Goal: Information Seeking & Learning: Check status

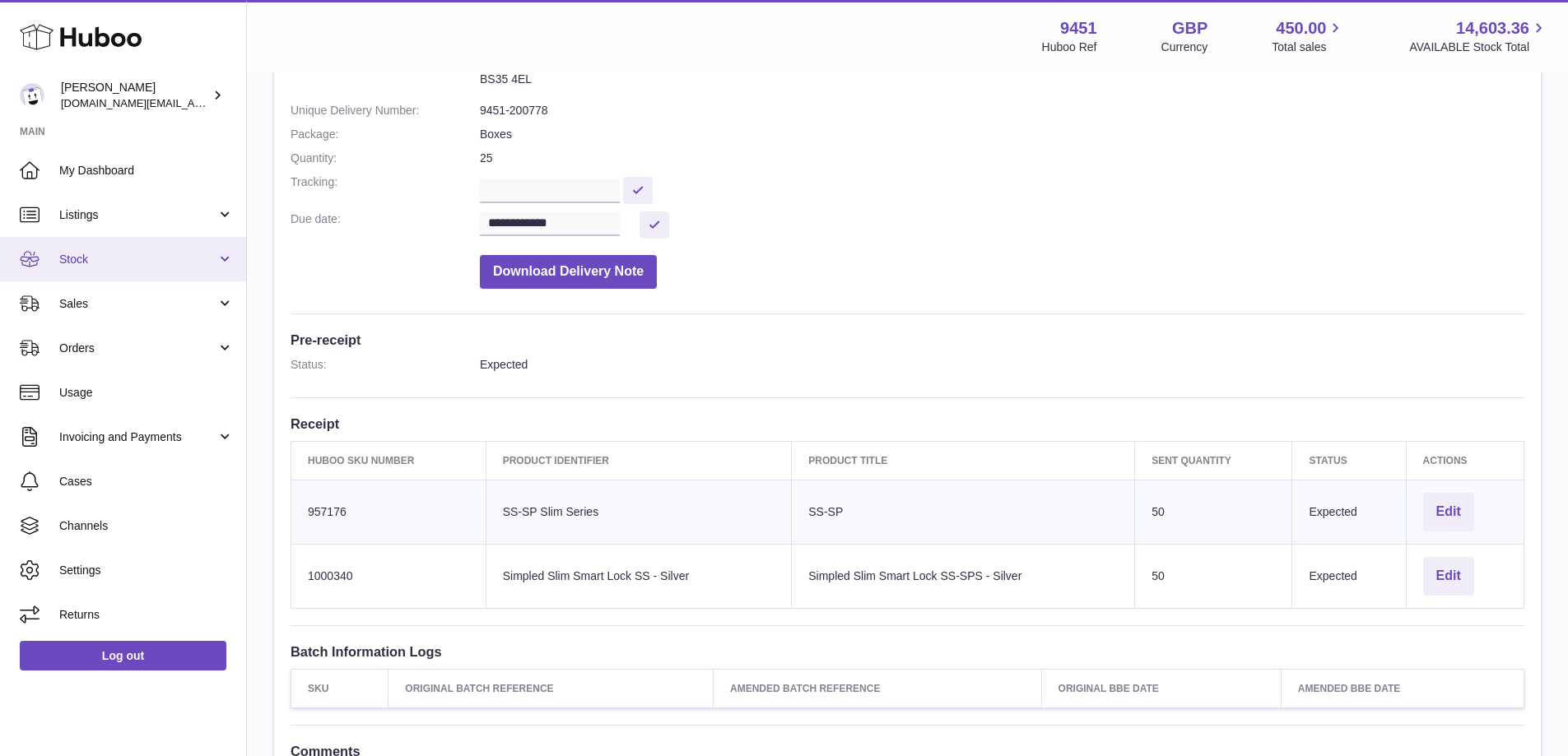
click at [200, 267] on link "Stock" at bounding box center [123, 259] width 246 height 44
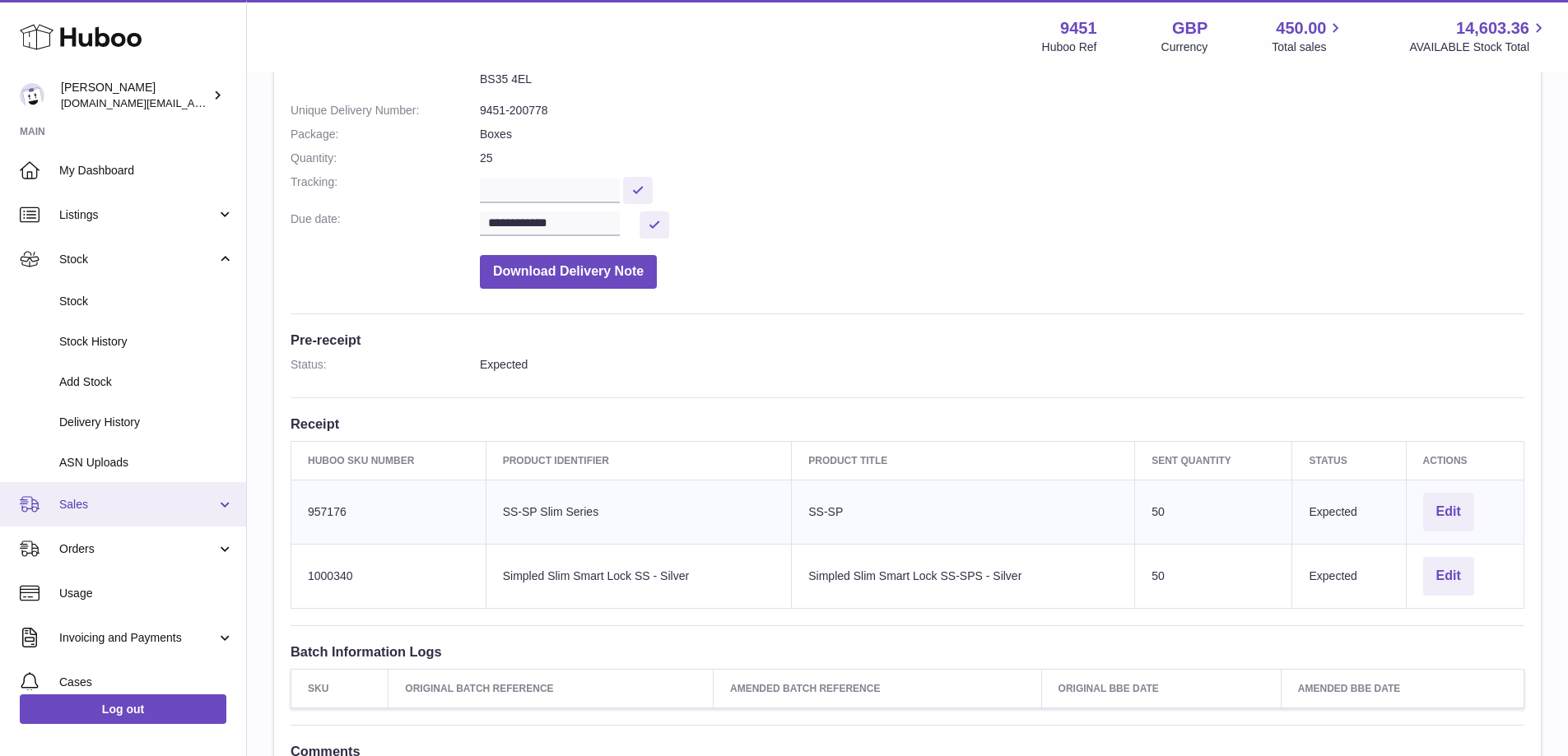
click at [153, 517] on link "Sales" at bounding box center [123, 505] width 246 height 44
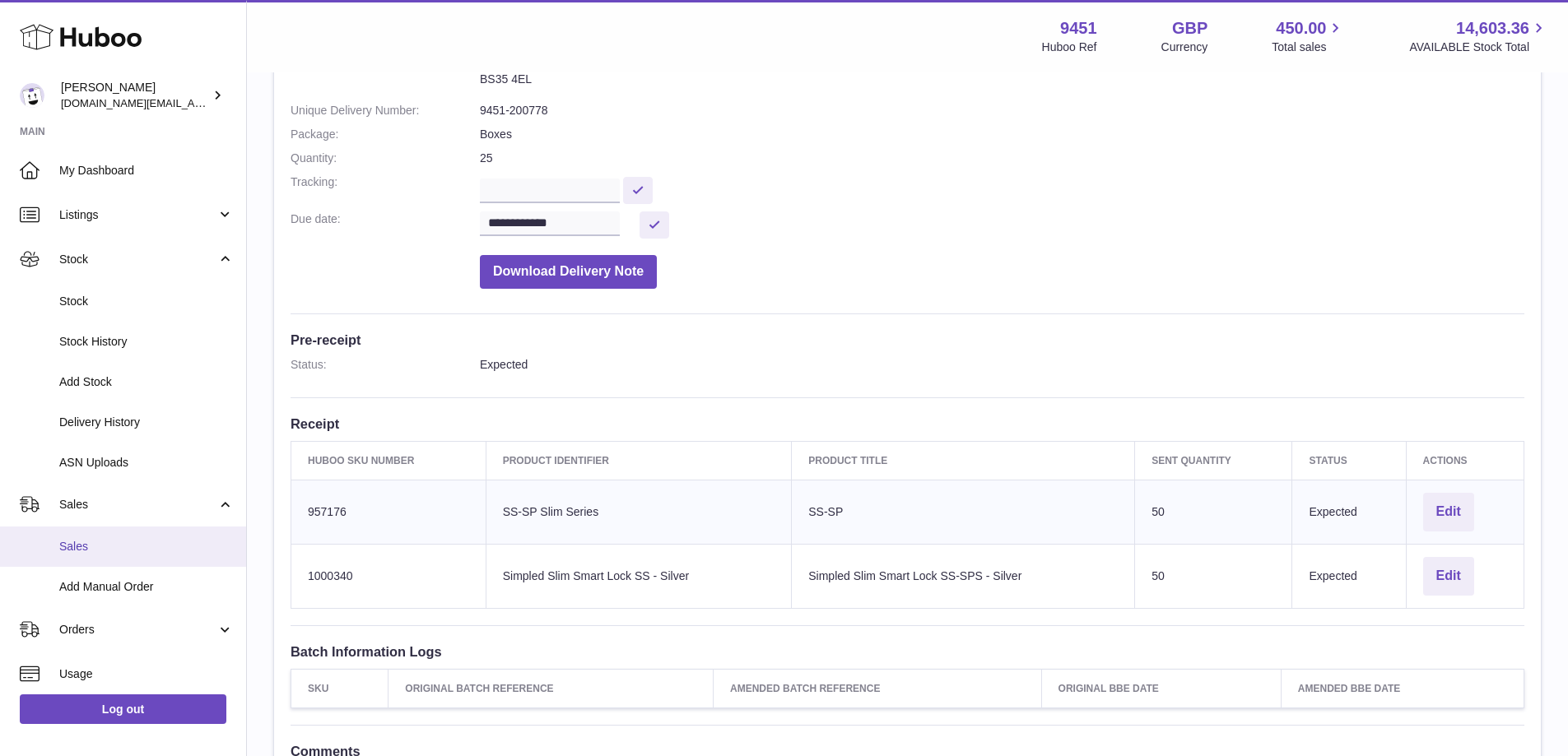
click at [123, 553] on span "Sales" at bounding box center [146, 546] width 175 height 16
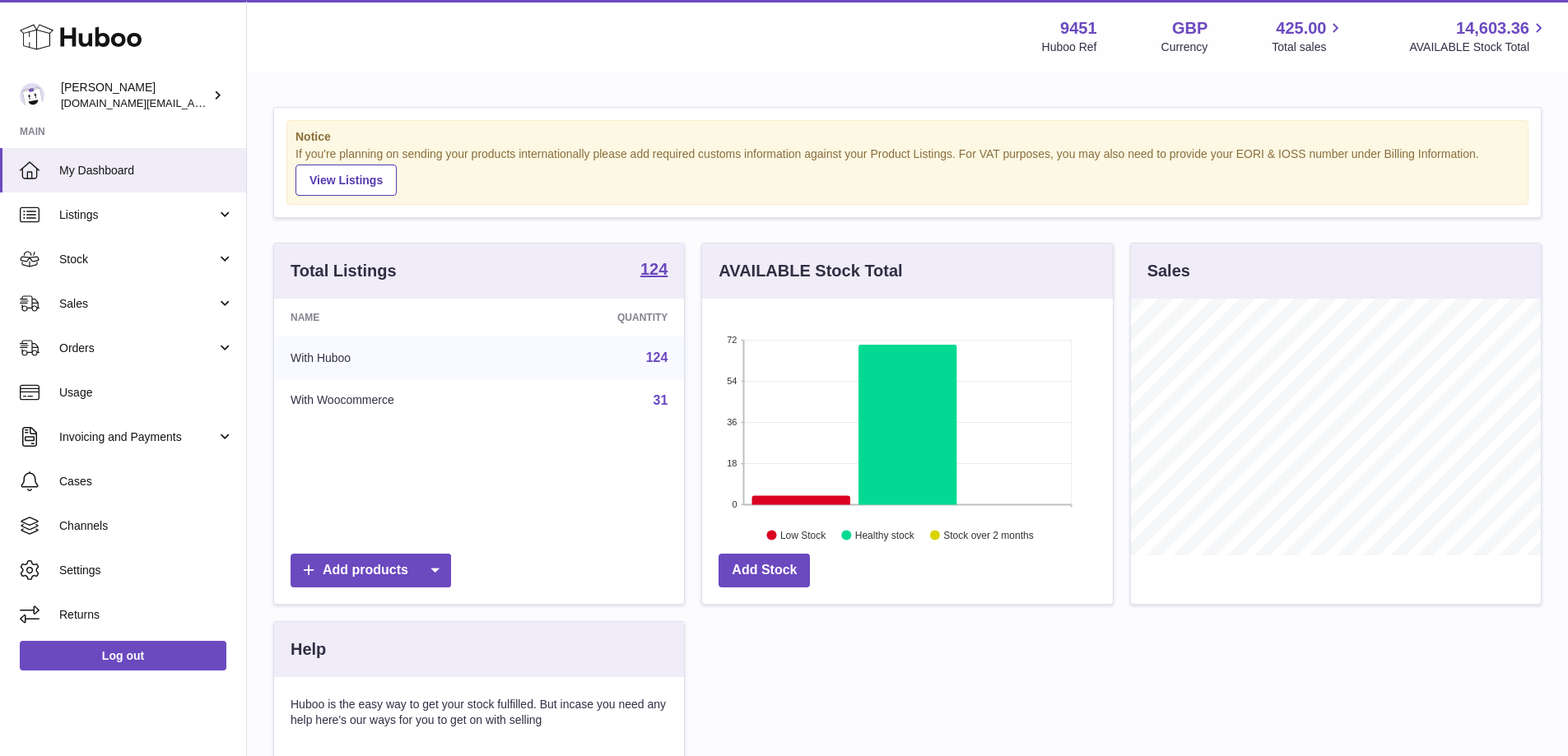
scroll to position [257, 410]
drag, startPoint x: 0, startPoint y: 0, endPoint x: 132, endPoint y: 306, distance: 333.3
click at [132, 306] on span "Sales" at bounding box center [138, 304] width 157 height 16
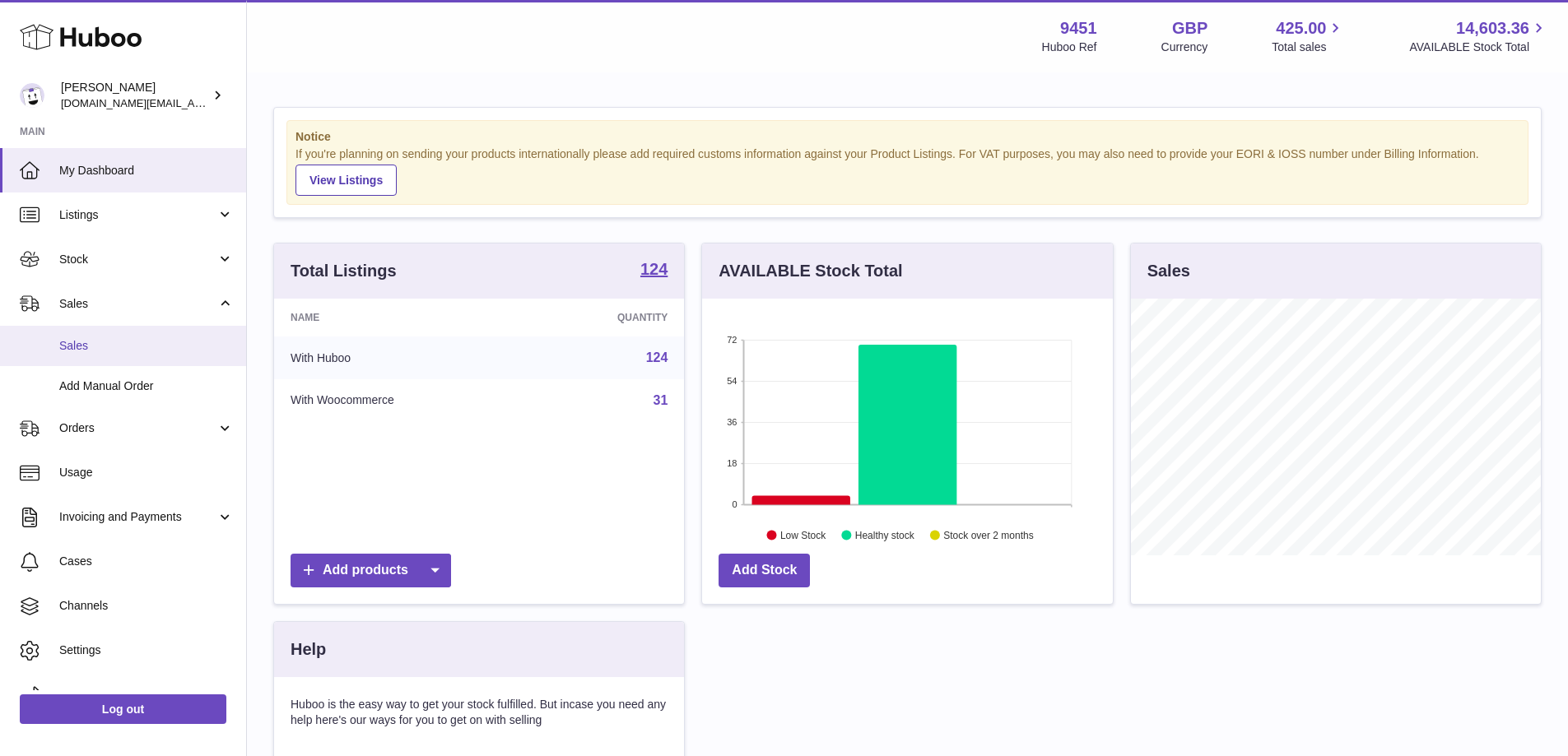
click at [132, 351] on span "Sales" at bounding box center [146, 346] width 175 height 16
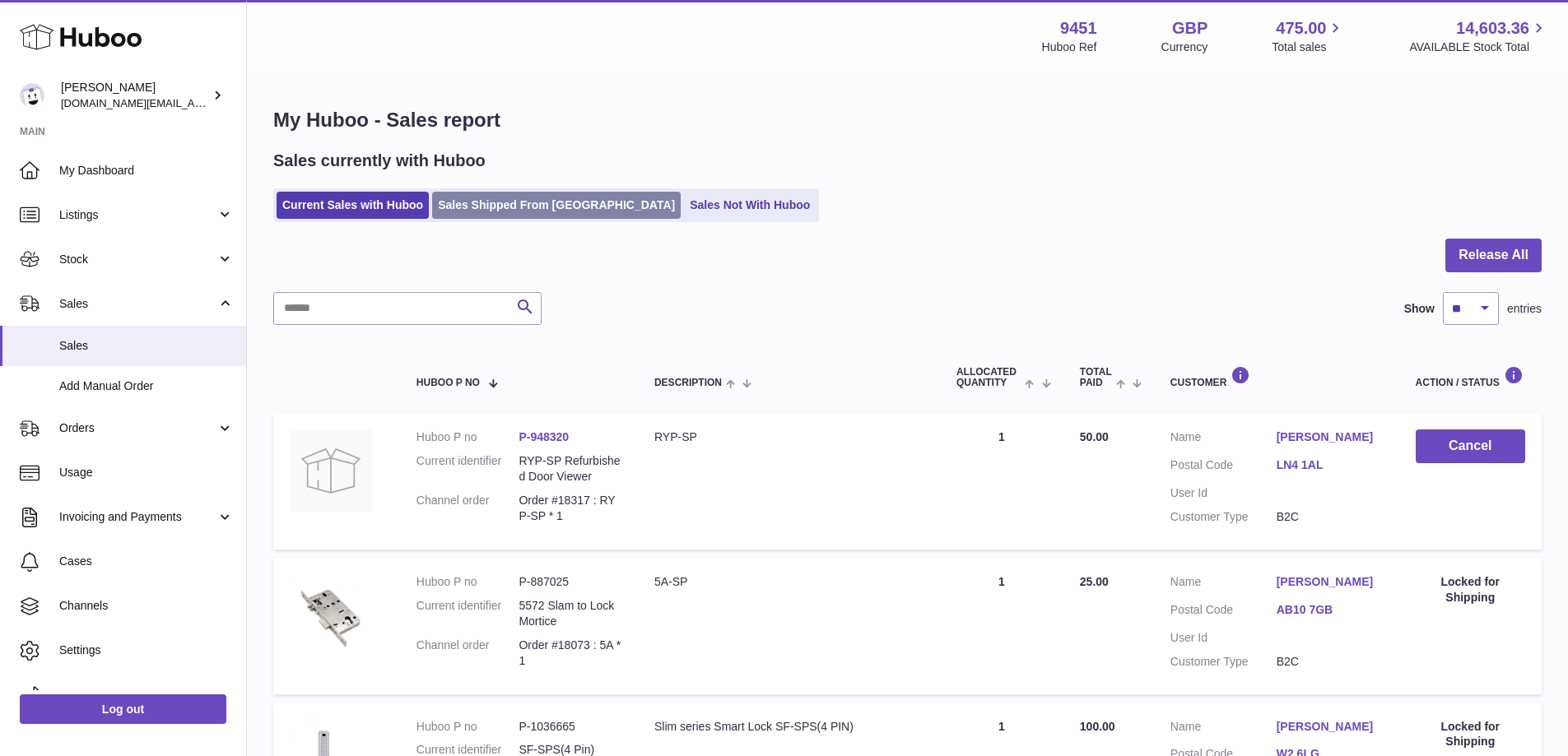
click at [491, 210] on link "Sales Shipped From Huboo" at bounding box center [557, 204] width 249 height 27
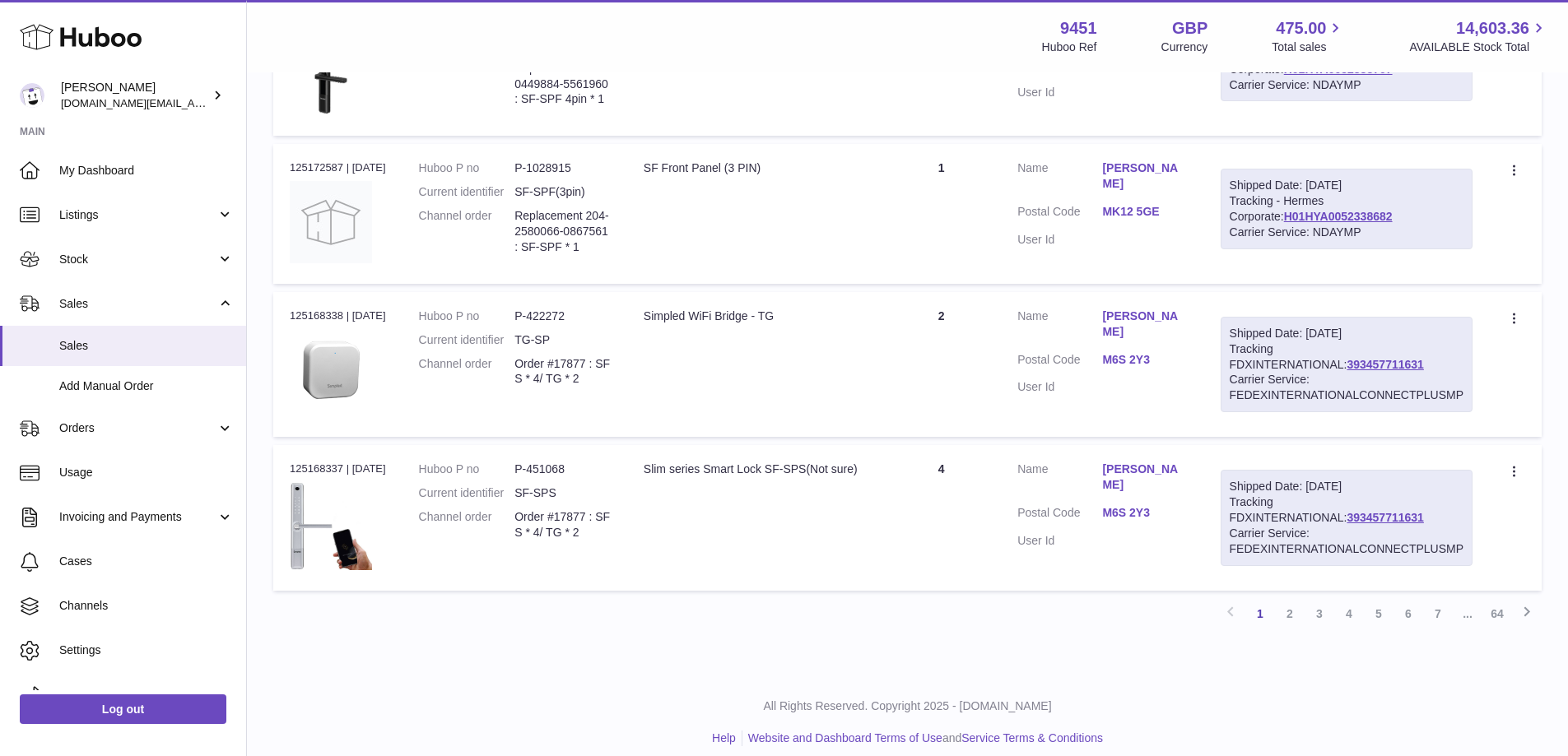
scroll to position [1379, 0]
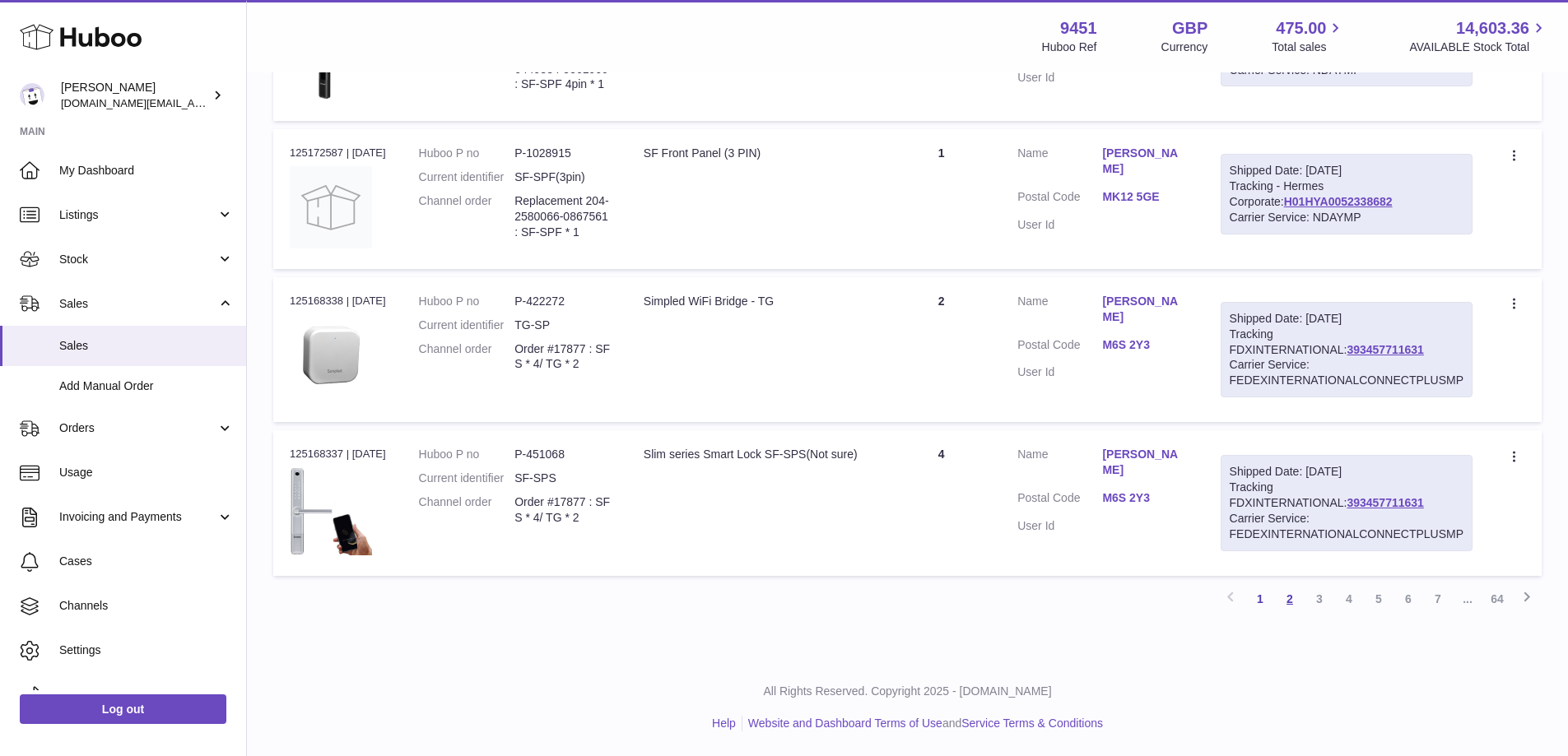
click at [1290, 613] on link "2" at bounding box center [1290, 599] width 30 height 30
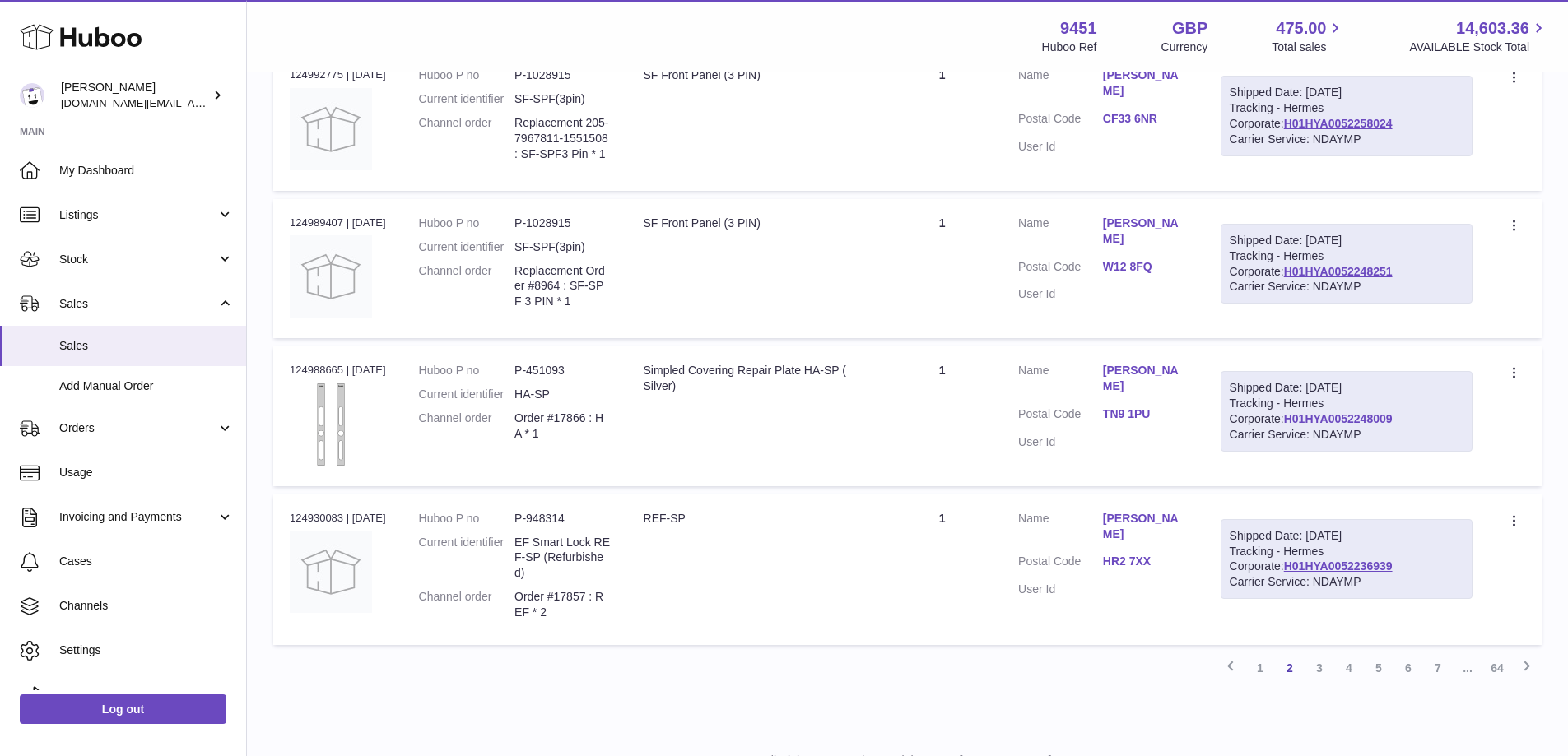
scroll to position [1253, 0]
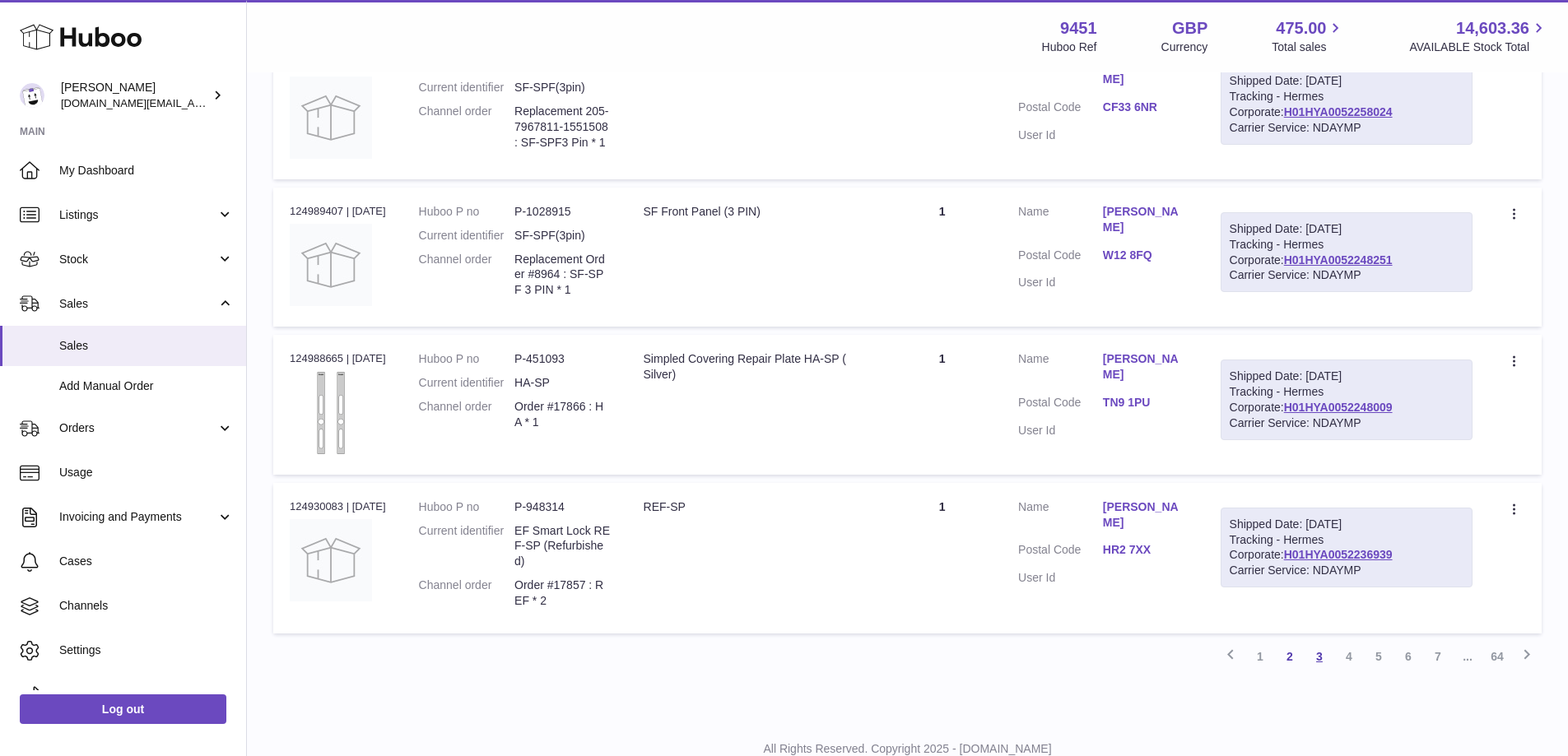
click at [1322, 664] on link "3" at bounding box center [1319, 657] width 30 height 30
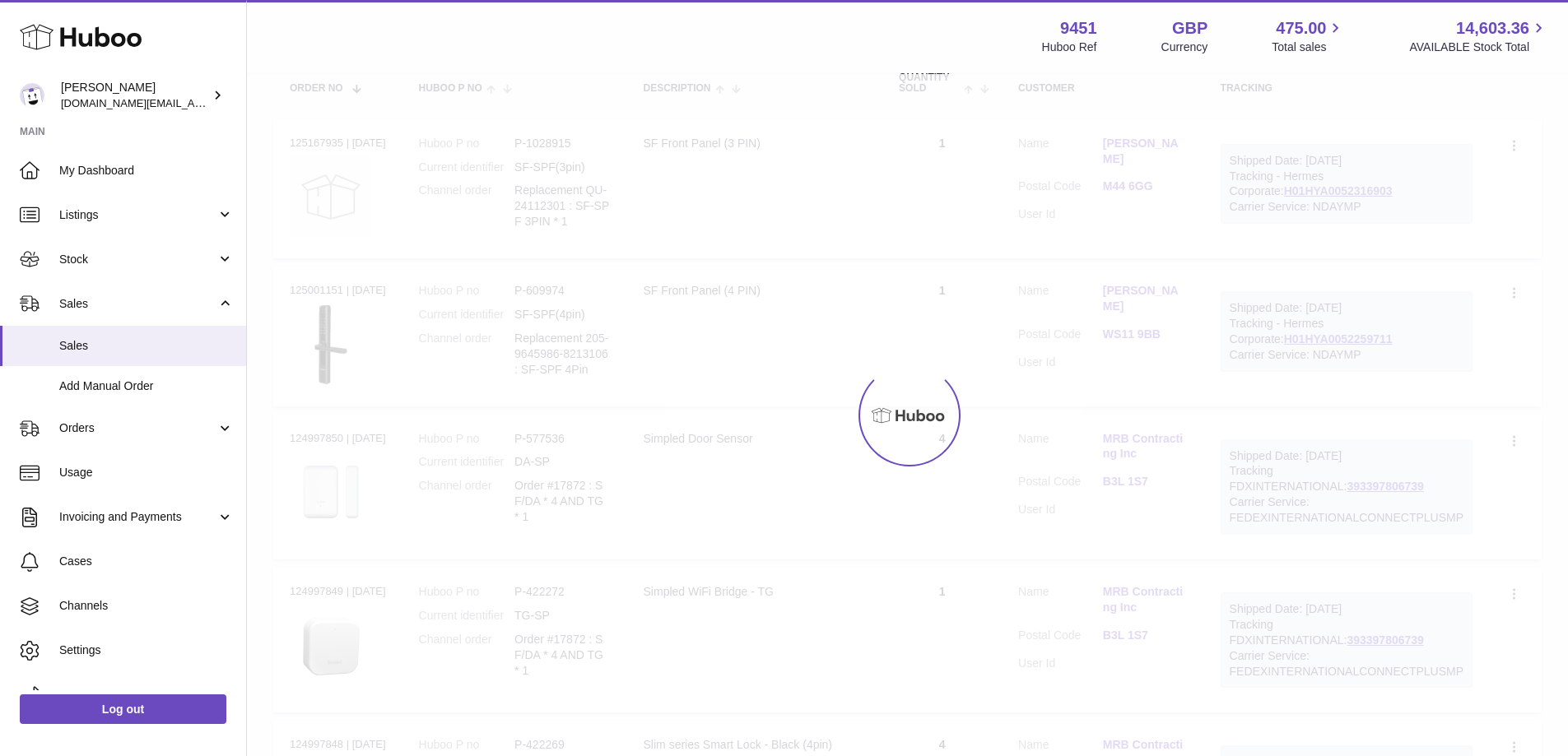
scroll to position [74, 0]
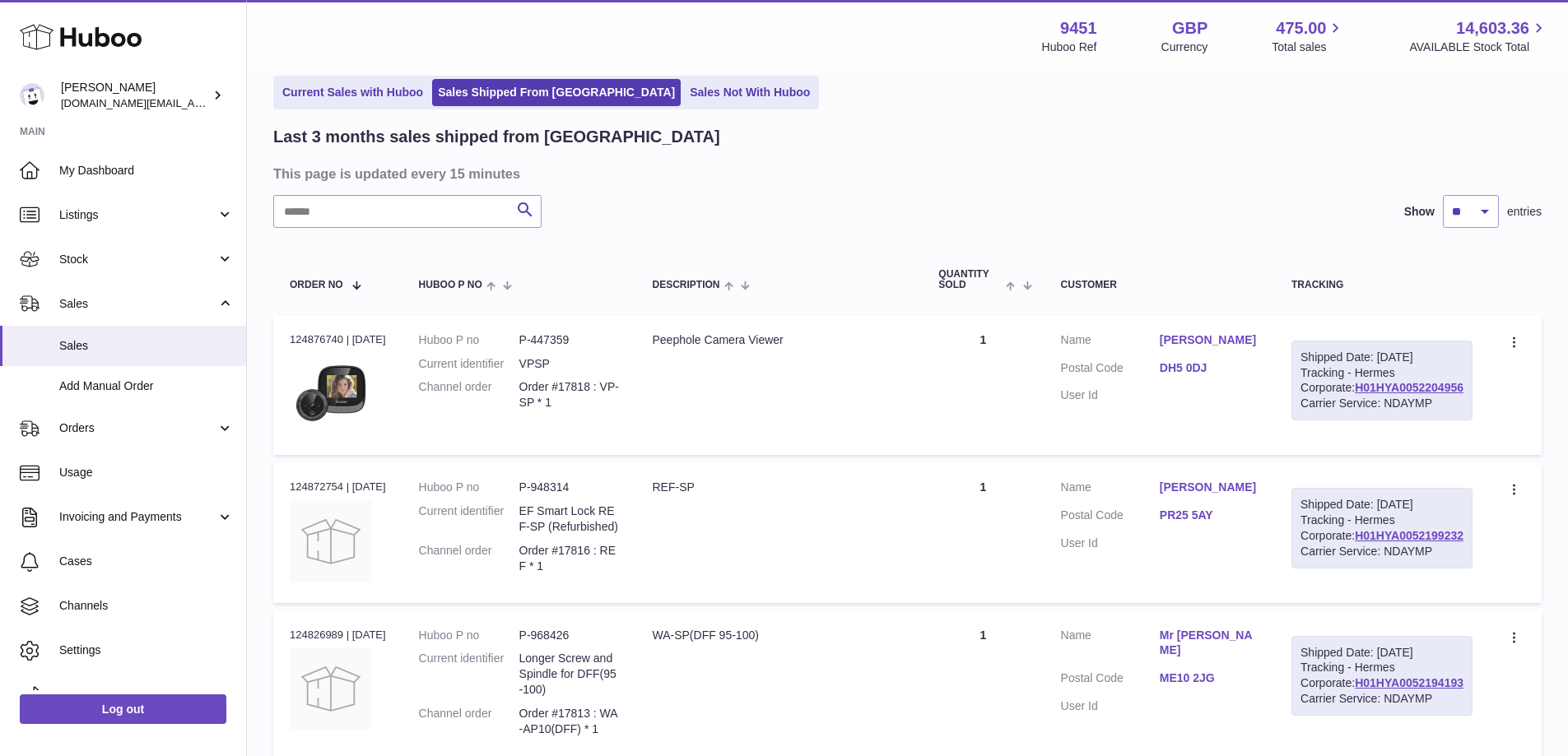
drag, startPoint x: 1567, startPoint y: 102, endPoint x: 1556, endPoint y: 168, distance: 66.9
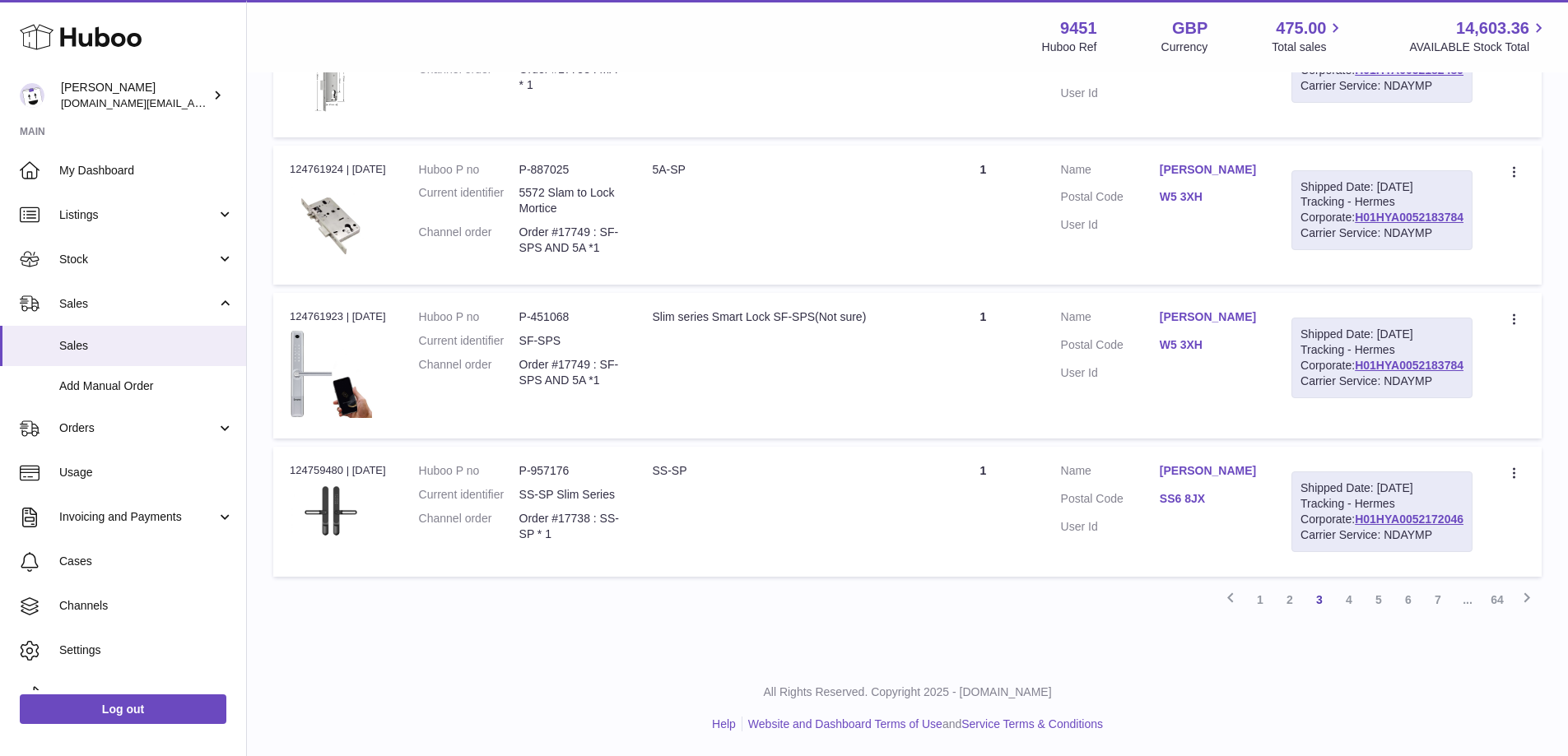
scroll to position [1638, 0]
click at [1294, 609] on link "2" at bounding box center [1290, 600] width 30 height 30
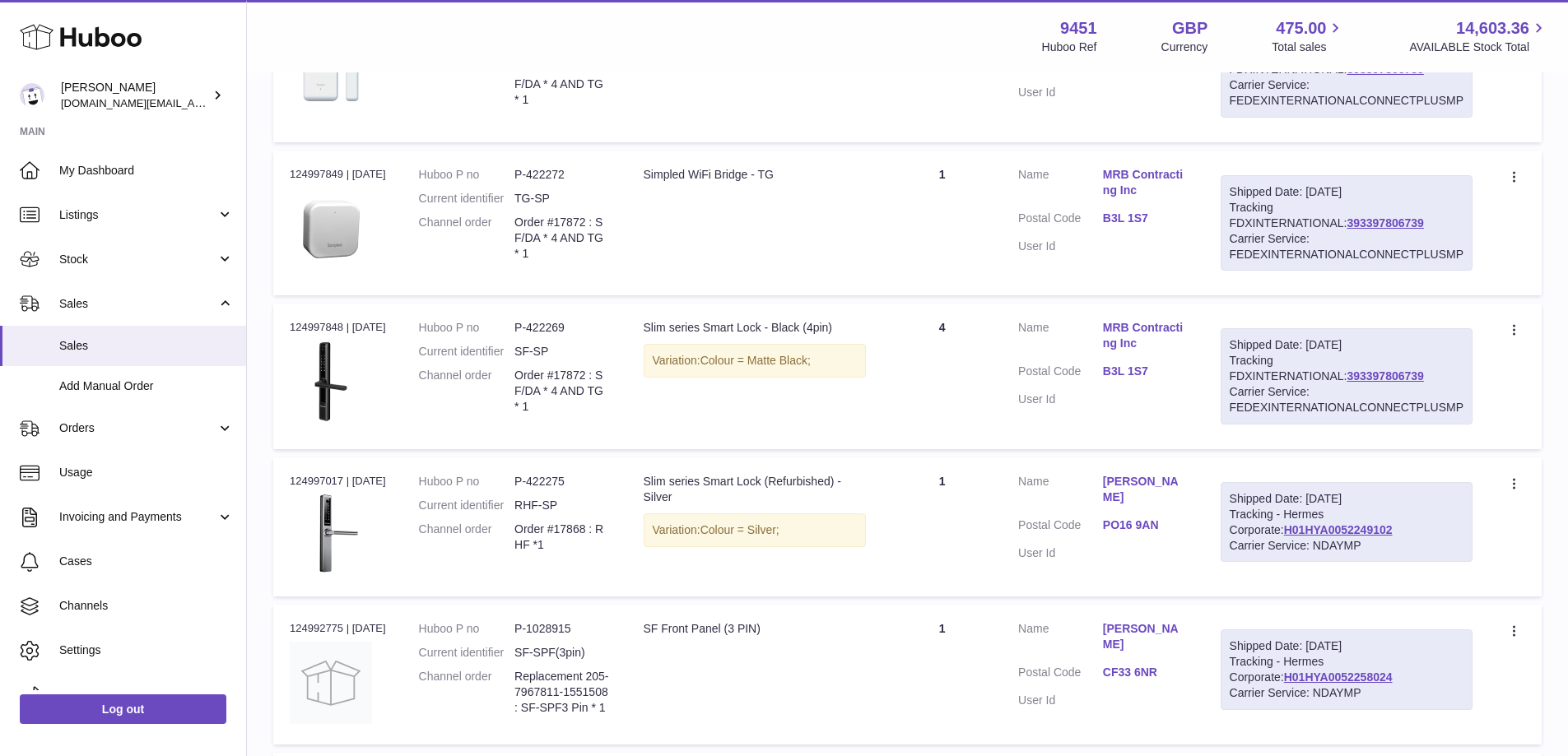
scroll to position [672, 0]
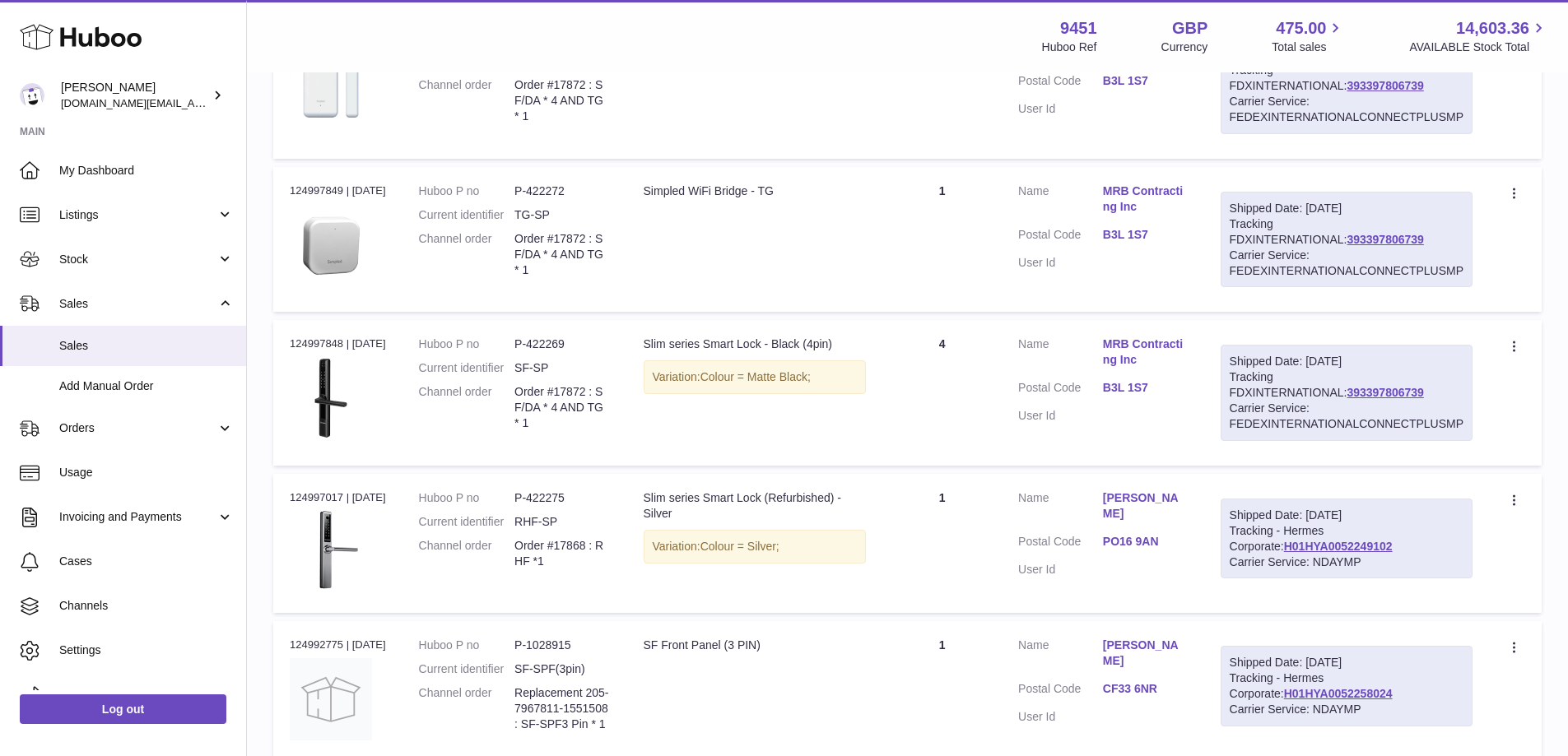
click at [1560, 312] on div "My Huboo - Sales report Shipped Current Sales with Huboo Sales Shipped From Hub…" at bounding box center [907, 351] width 1321 height 1896
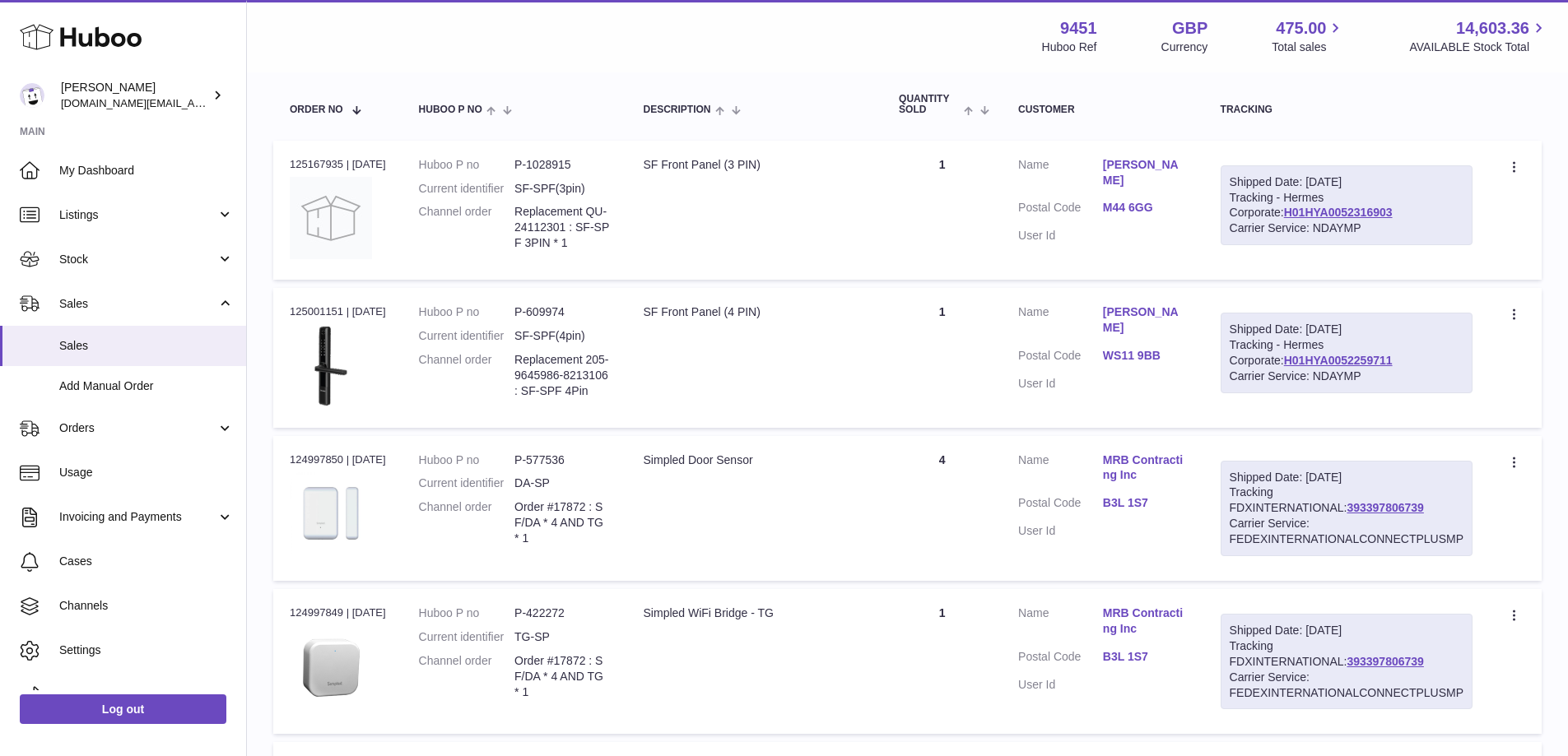
scroll to position [245, 0]
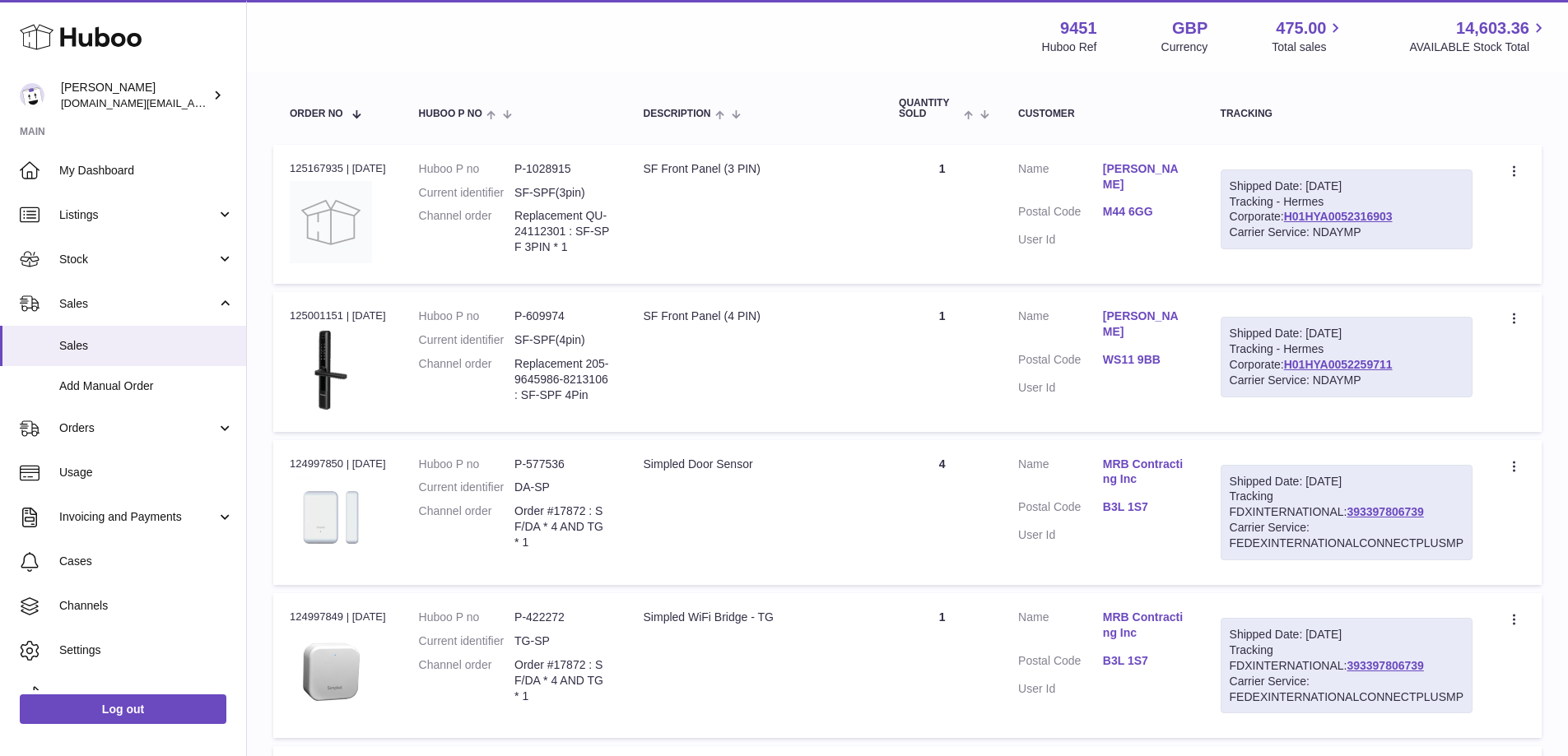
click at [1541, 301] on td "Create a ticket Duplicate Order" at bounding box center [1515, 361] width 53 height 139
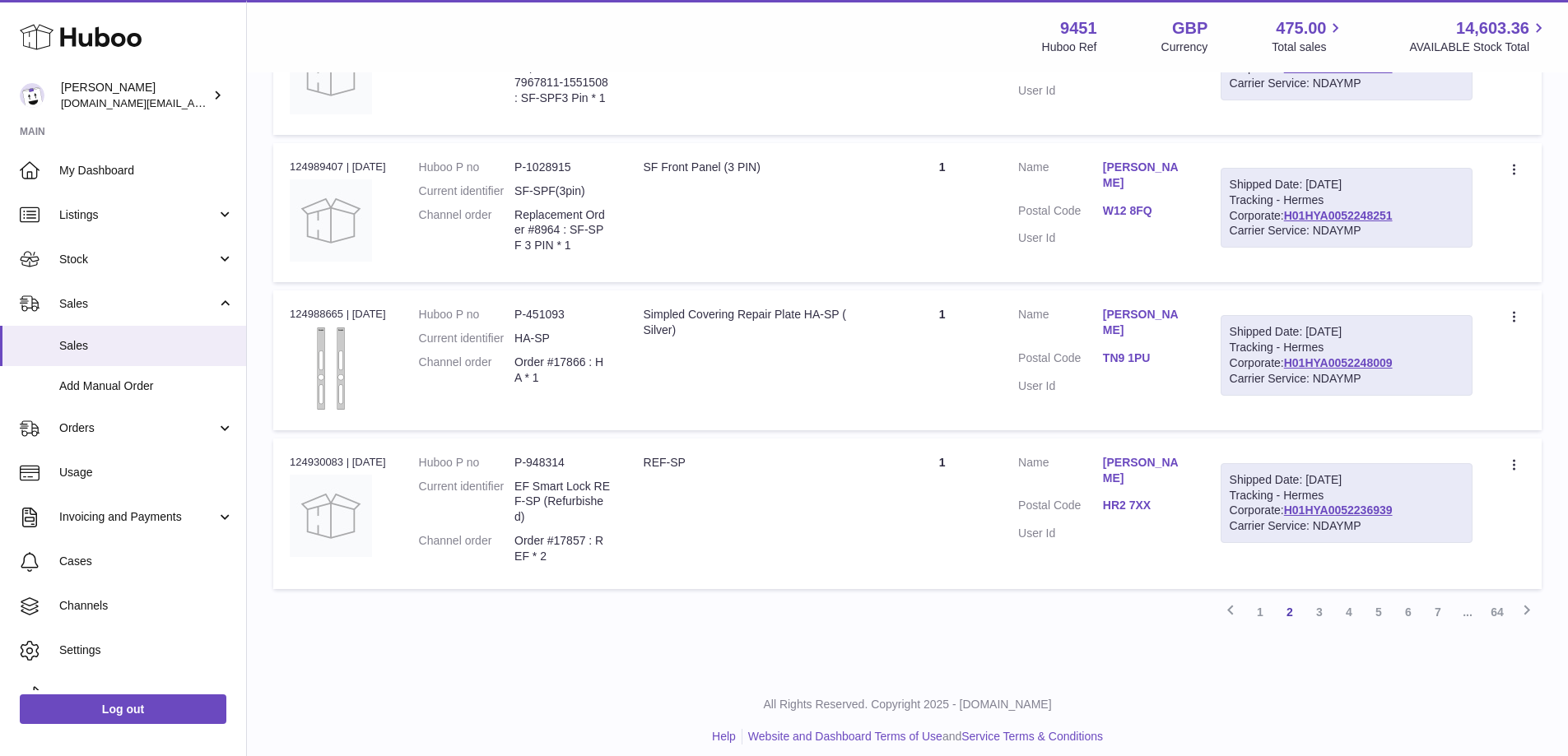
scroll to position [1315, 0]
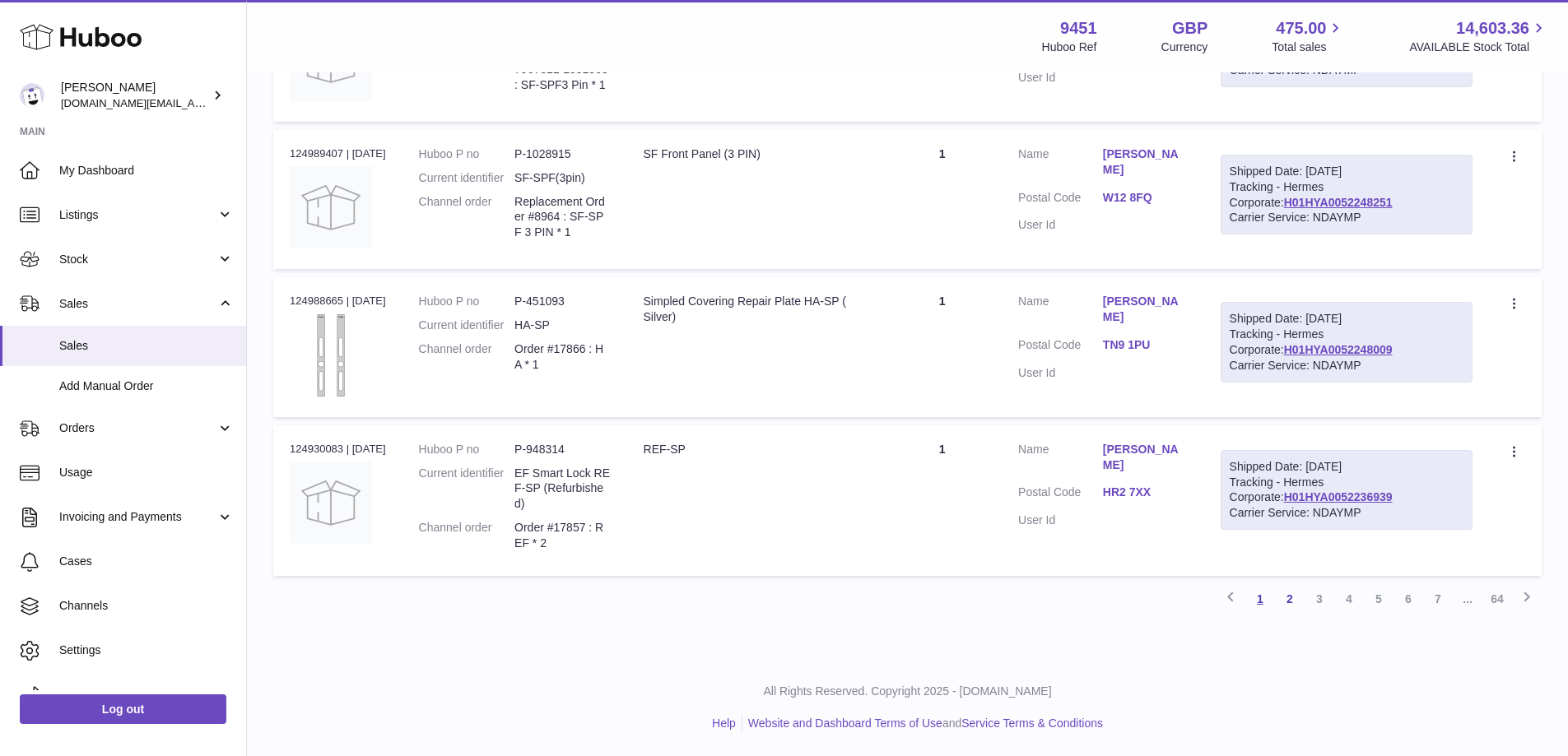
click at [1265, 594] on link "1" at bounding box center [1260, 599] width 30 height 30
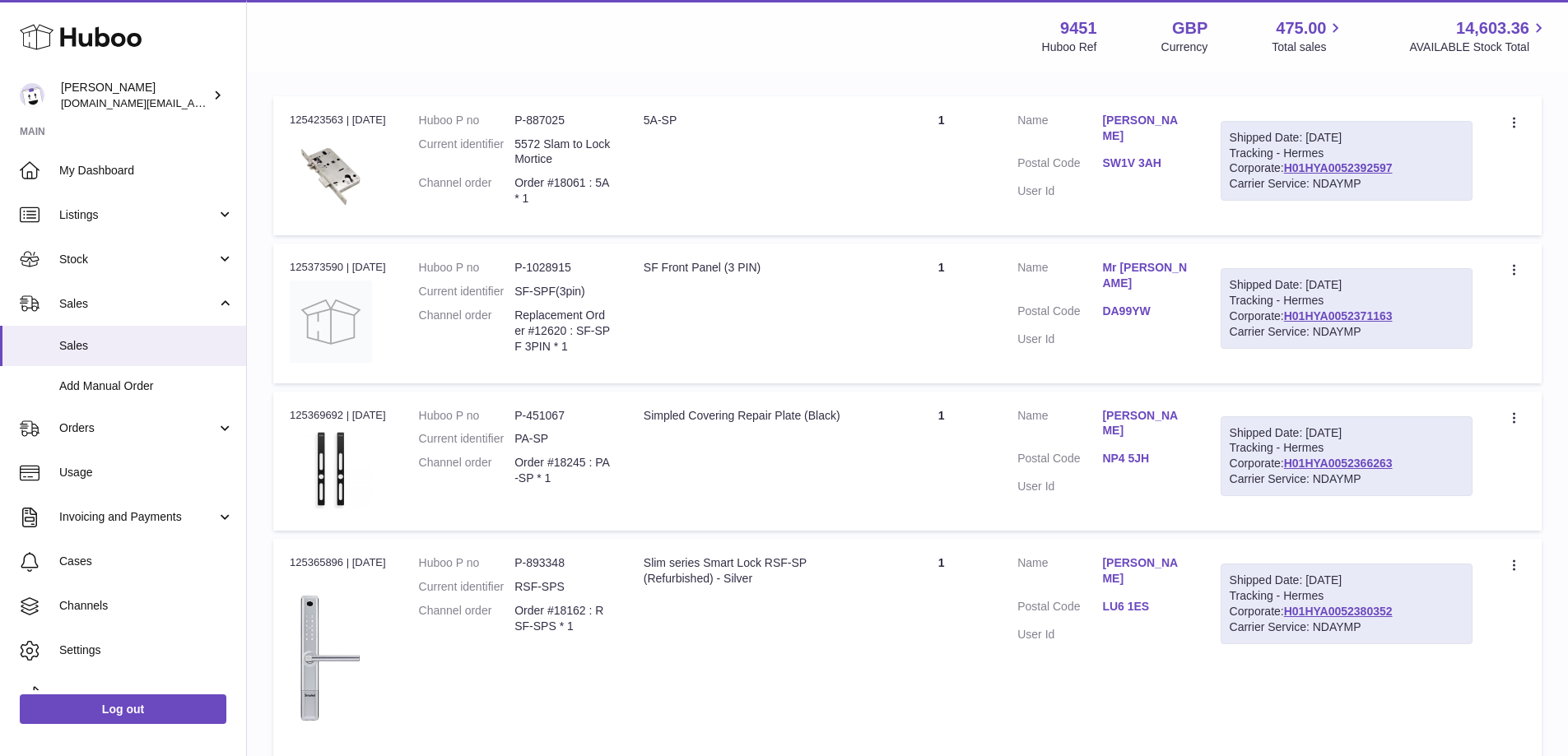
scroll to position [299, 0]
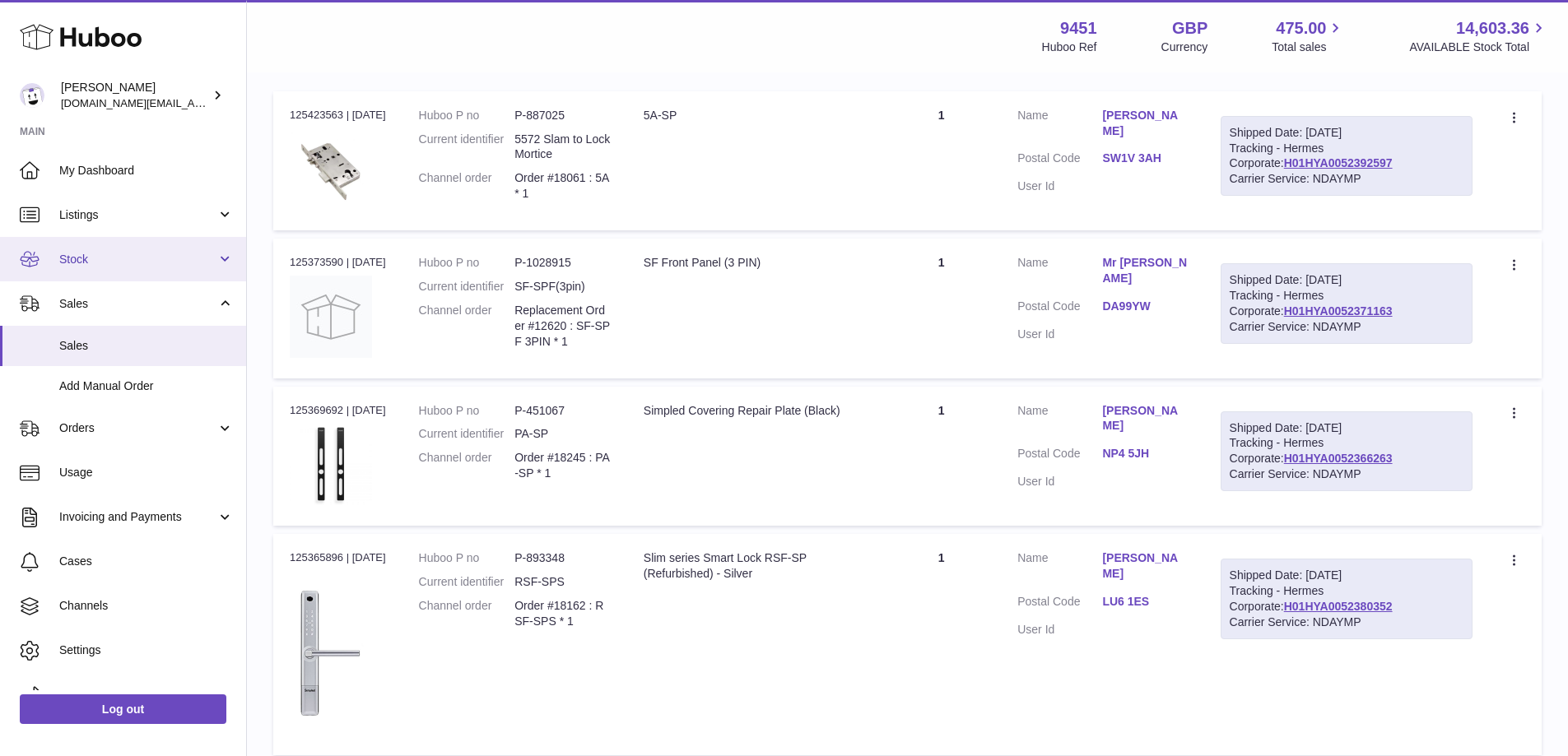
click at [184, 265] on span "Stock" at bounding box center [138, 259] width 157 height 16
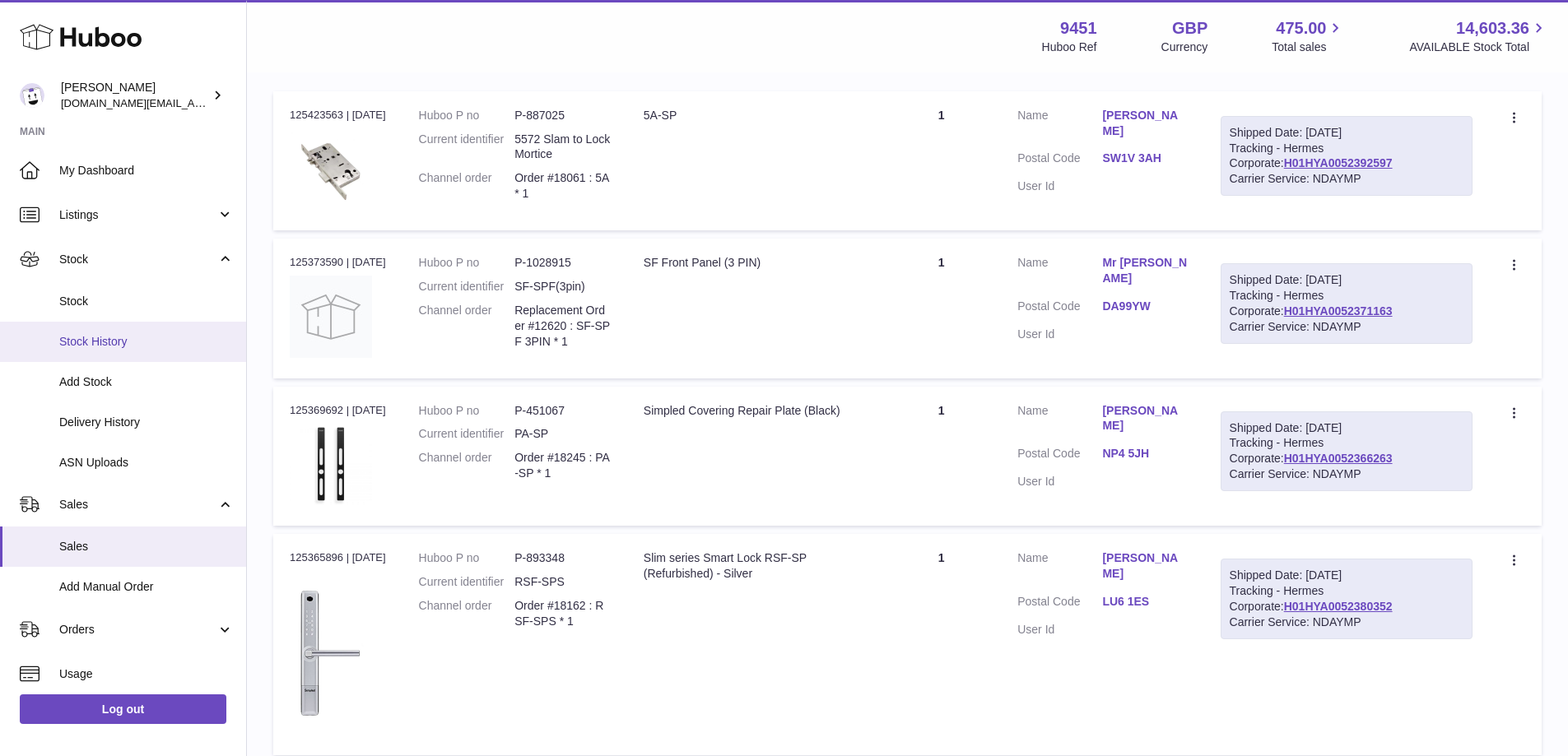
click at [147, 344] on span "Stock History" at bounding box center [146, 342] width 175 height 16
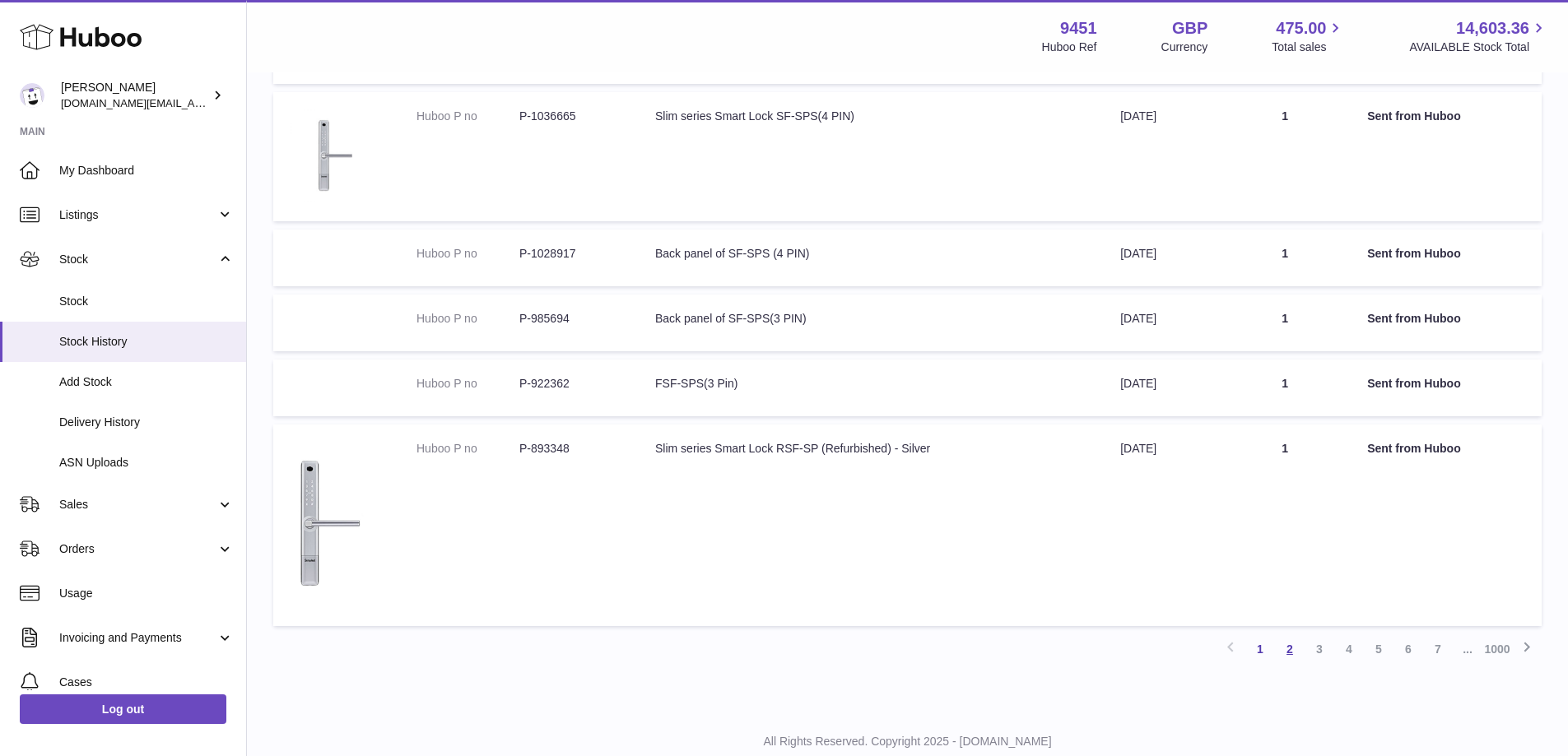
click at [1297, 660] on link "2" at bounding box center [1290, 650] width 30 height 30
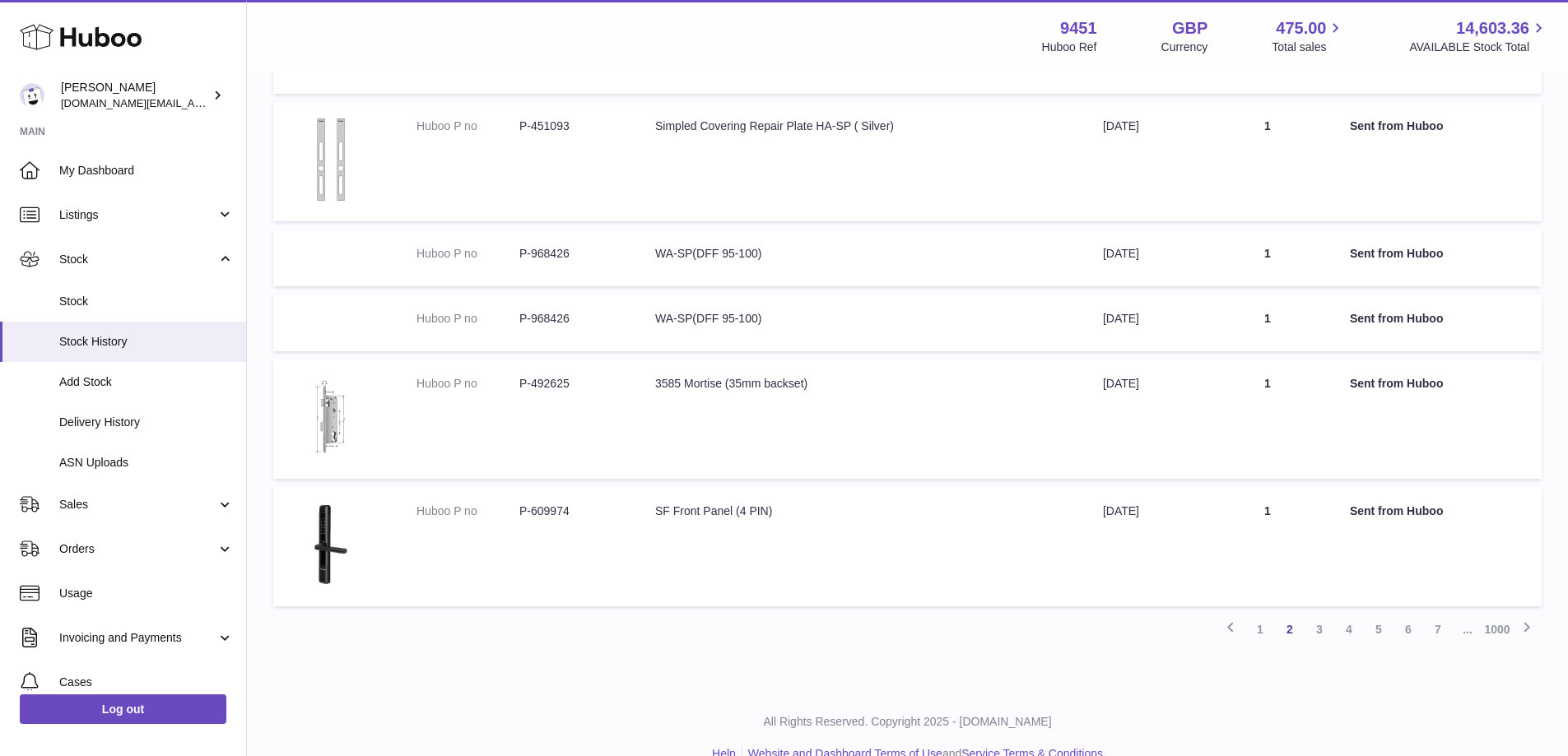
scroll to position [615, 0]
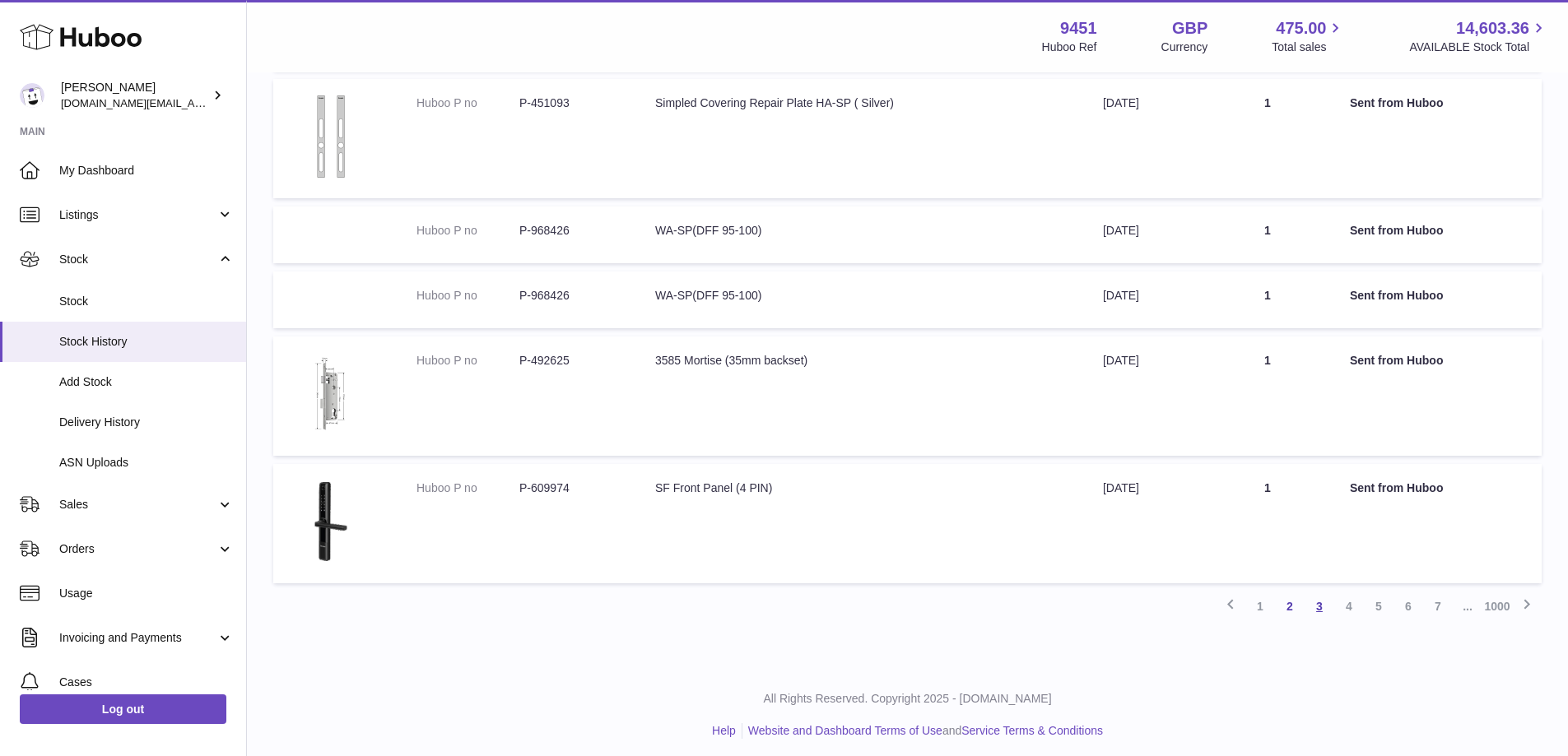
click at [1318, 606] on link "3" at bounding box center [1319, 606] width 30 height 30
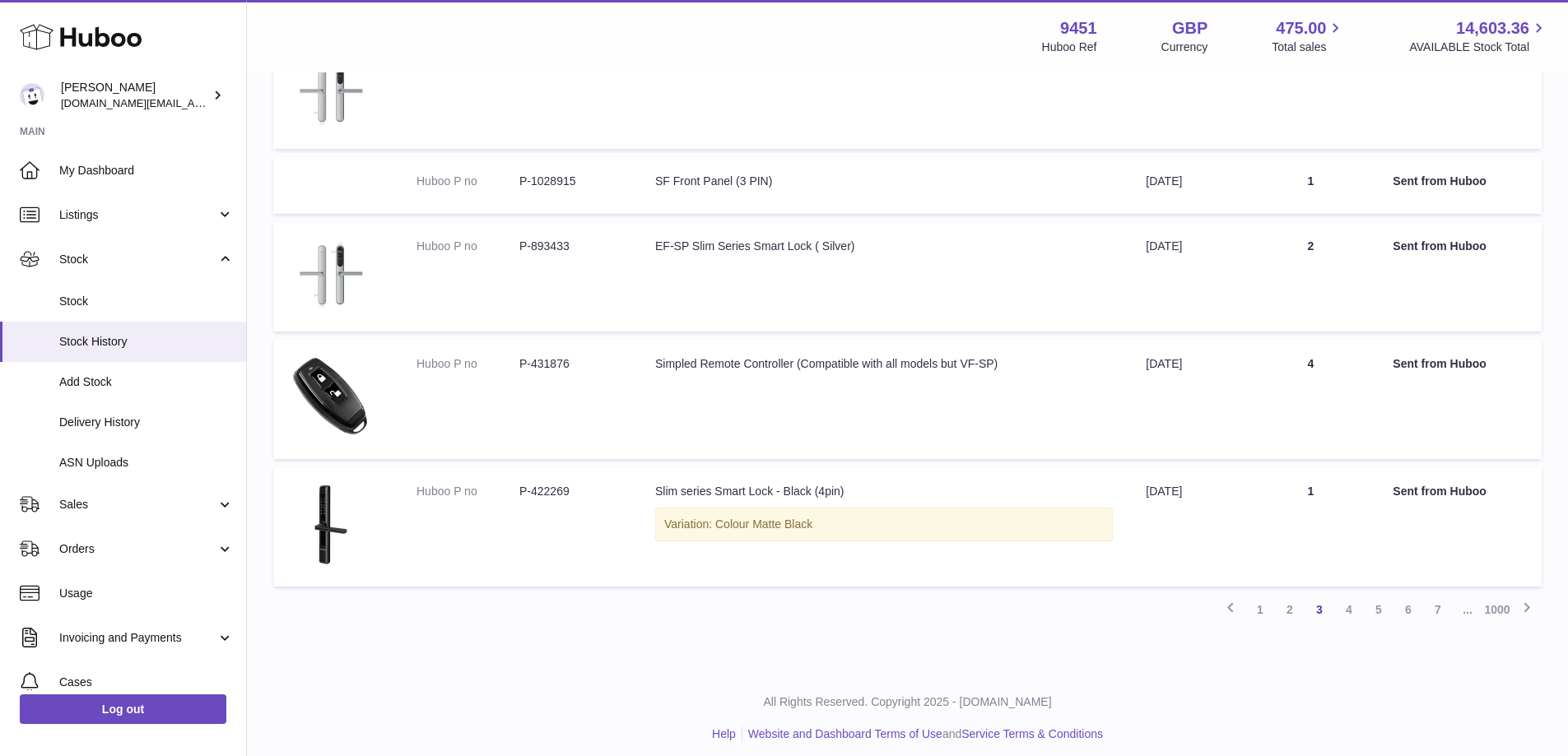
scroll to position [712, 0]
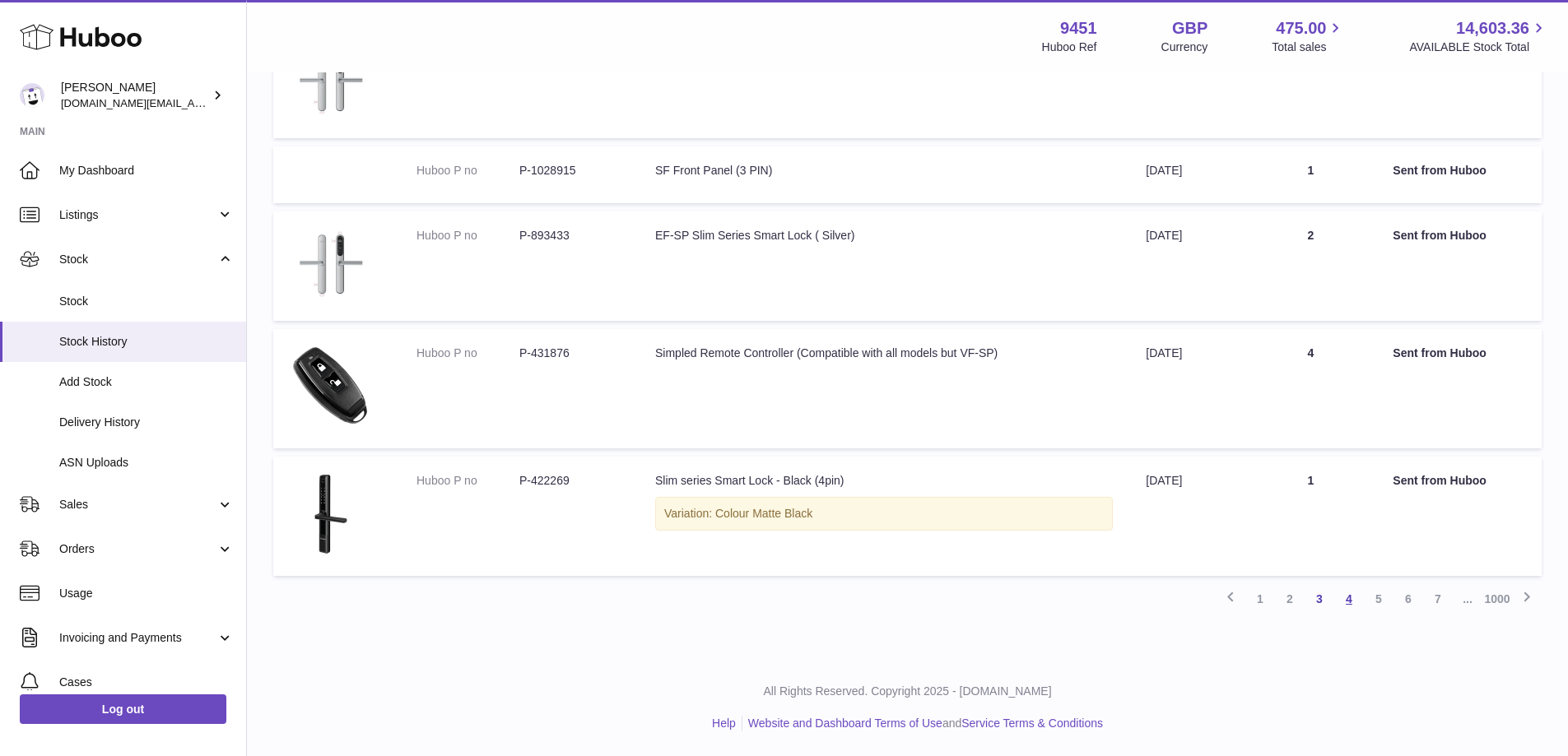
click at [1351, 596] on link "4" at bounding box center [1349, 599] width 30 height 30
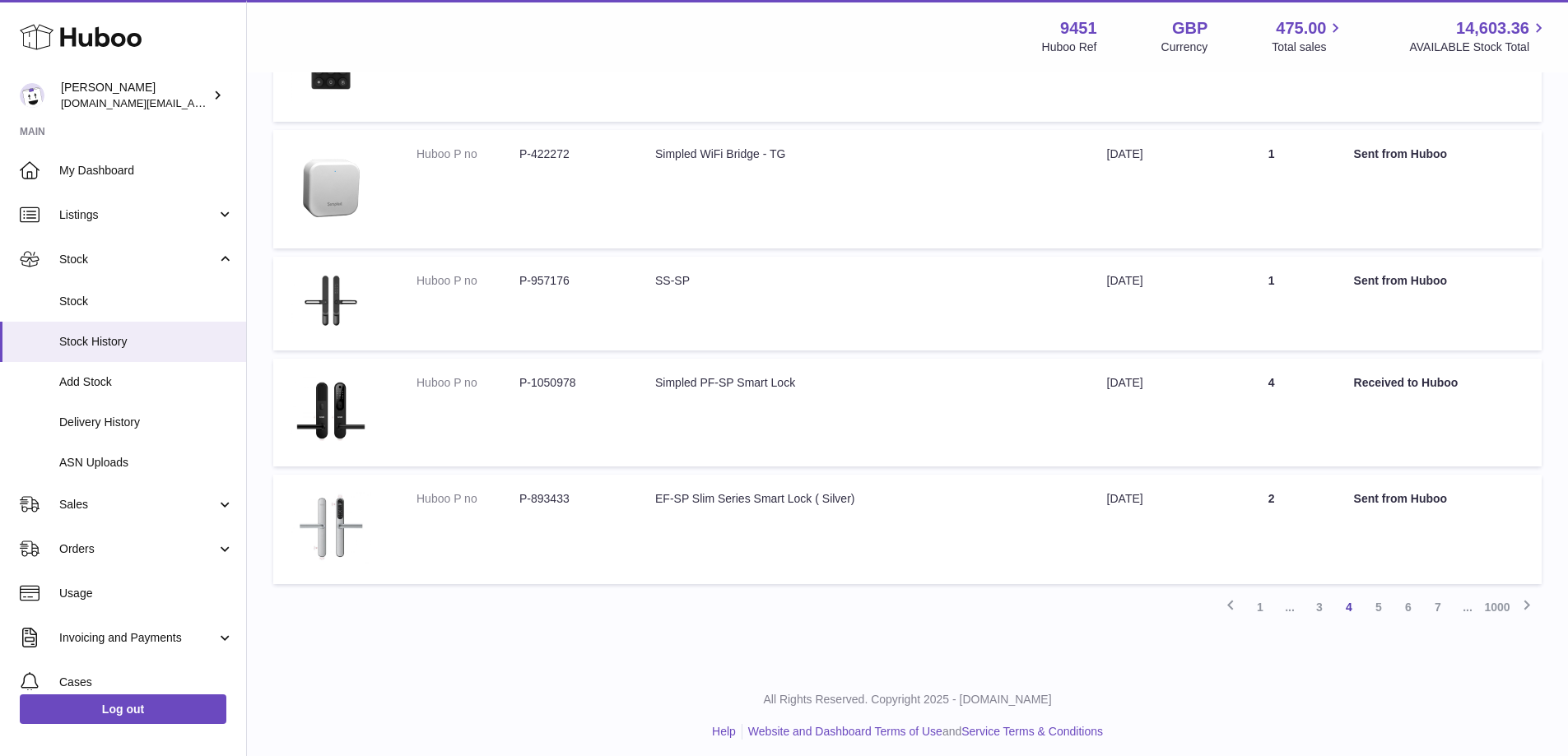
scroll to position [899, 0]
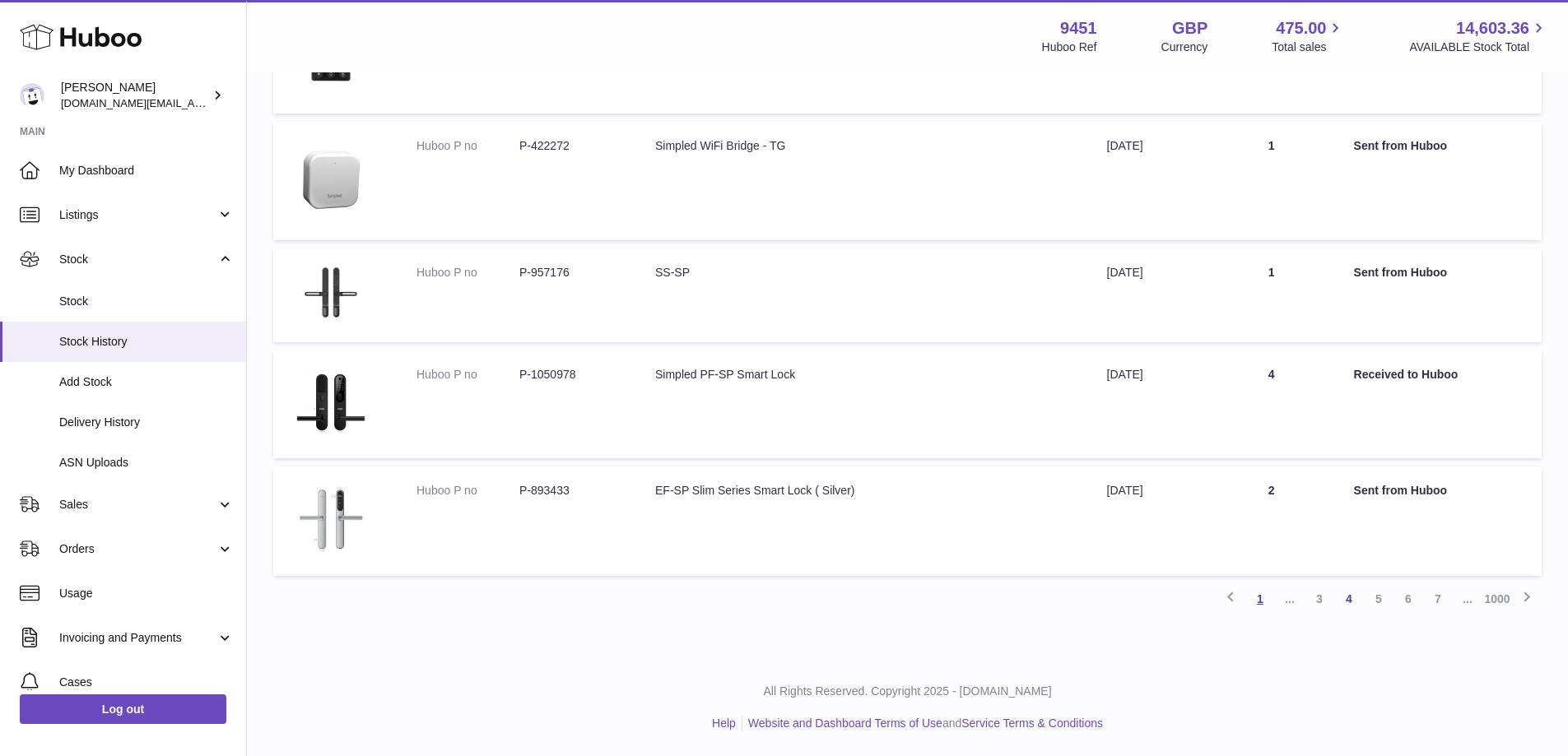
click at [1263, 601] on link "1" at bounding box center [1260, 599] width 30 height 30
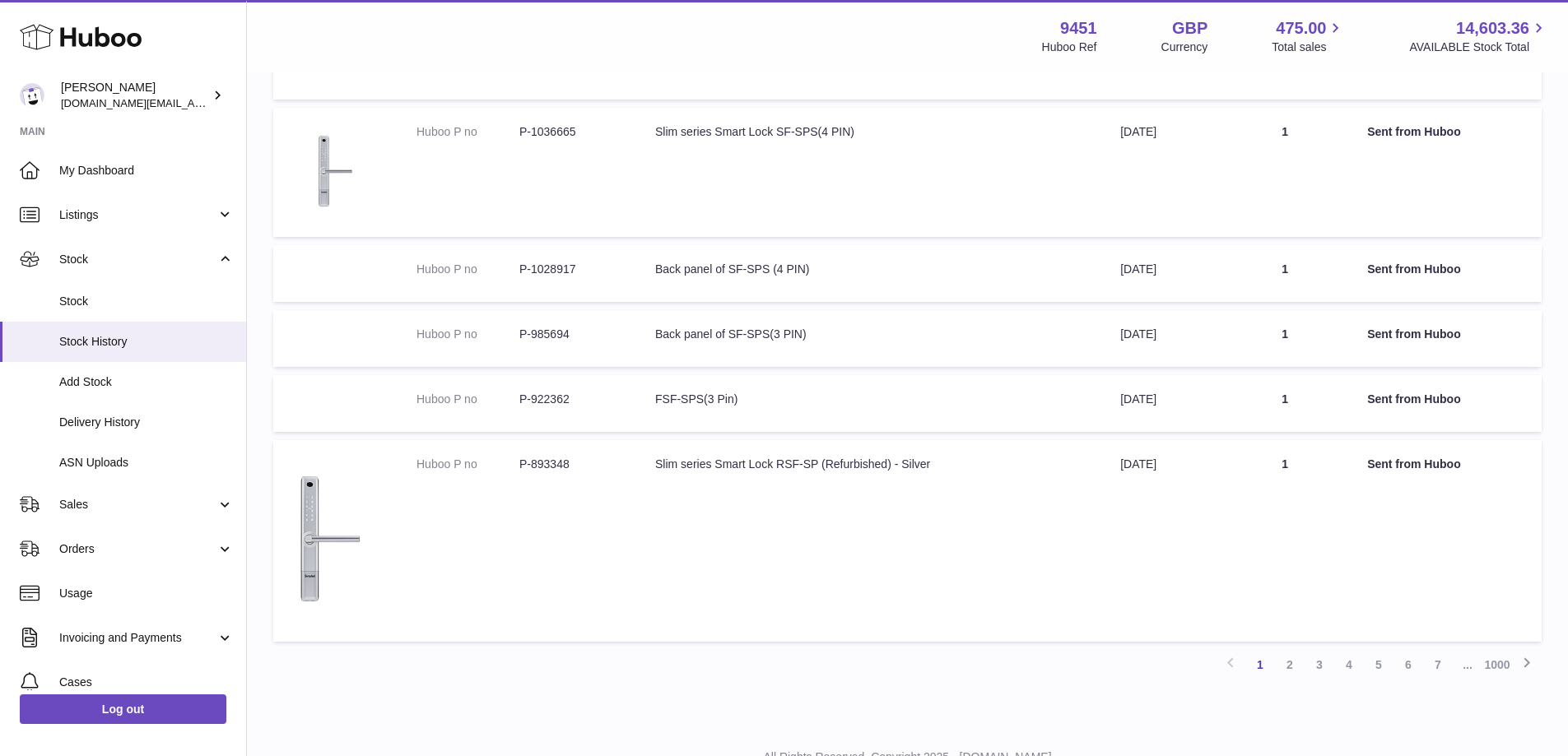
scroll to position [913, 0]
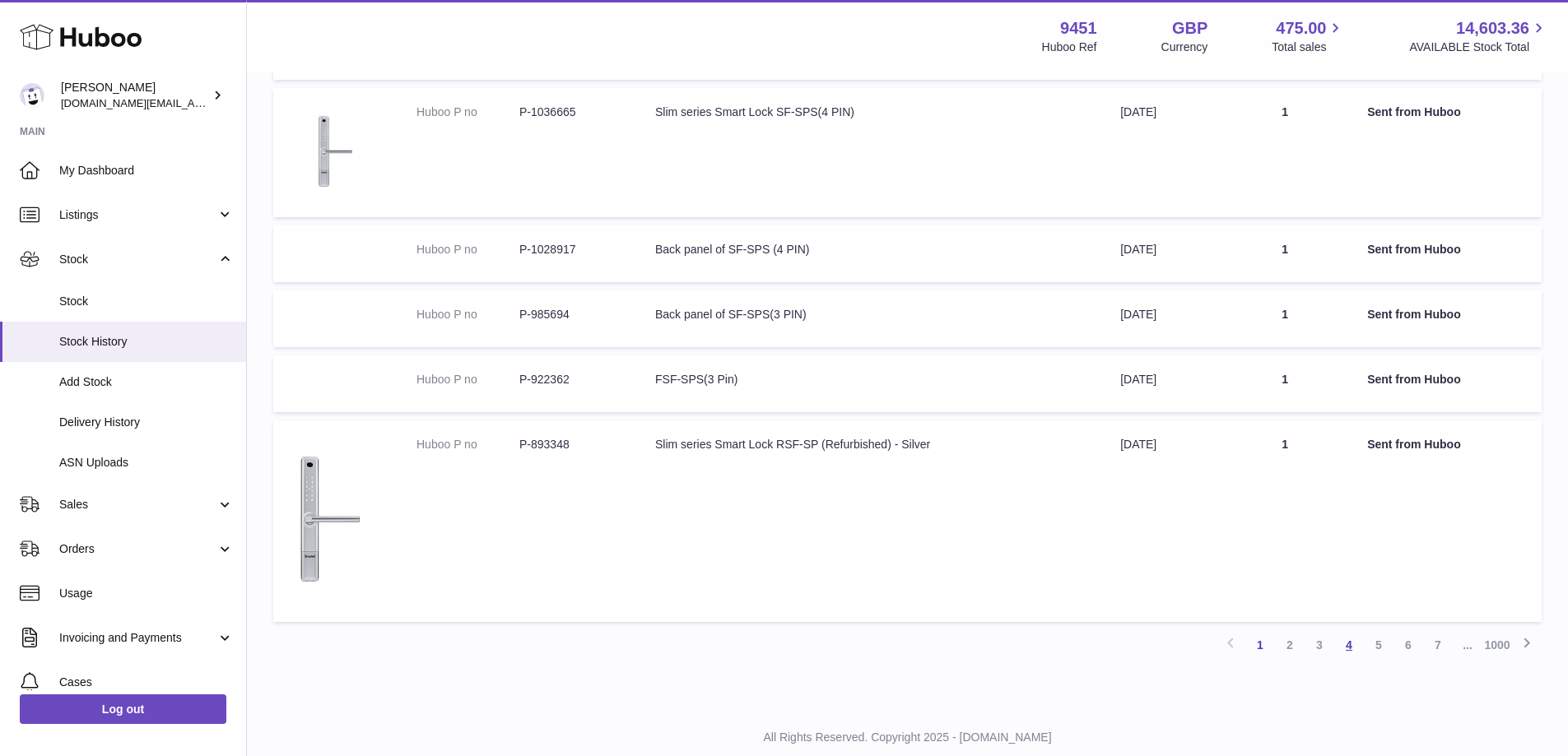
click at [1350, 652] on link "4" at bounding box center [1349, 645] width 30 height 30
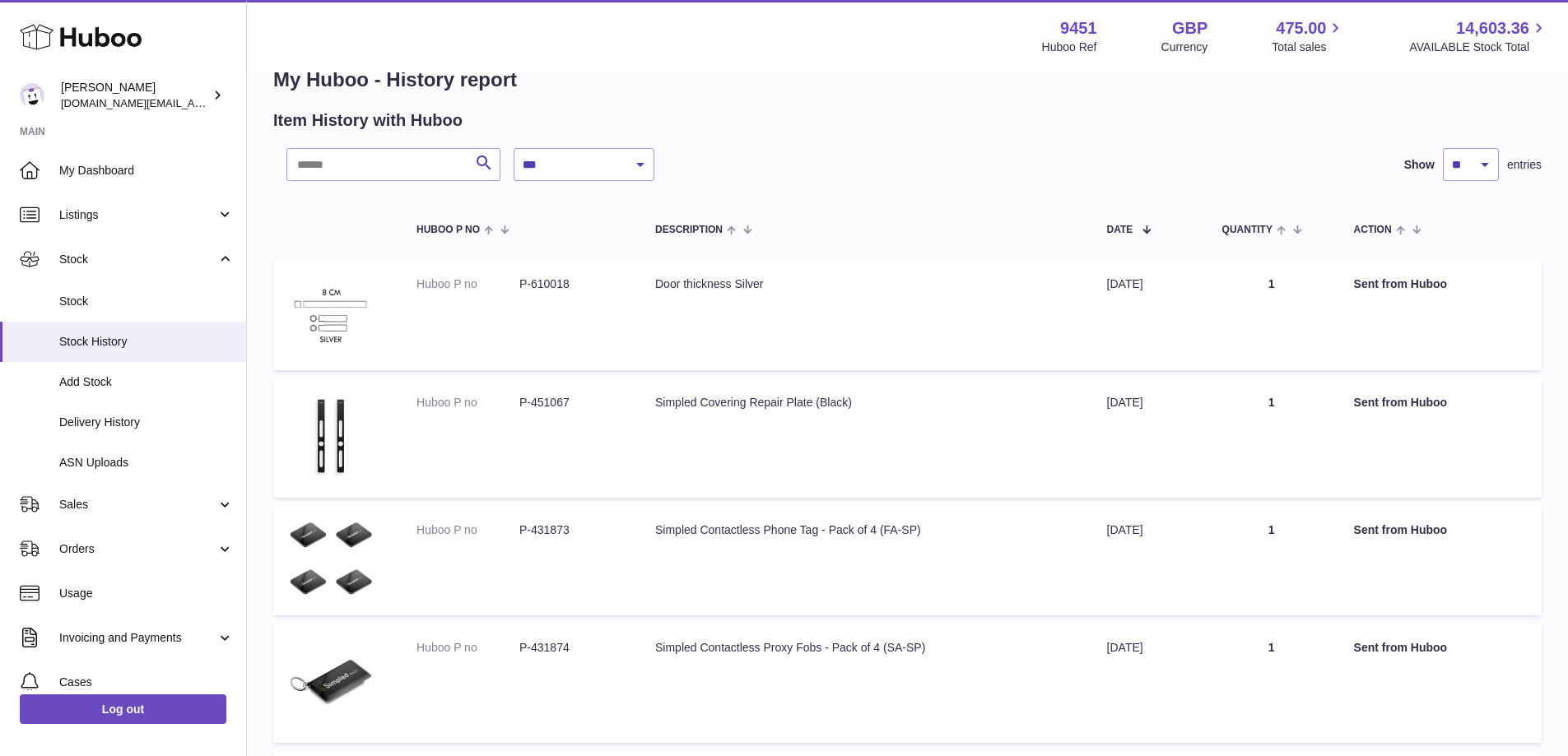
scroll to position [25, 0]
